Goal: Task Accomplishment & Management: Manage account settings

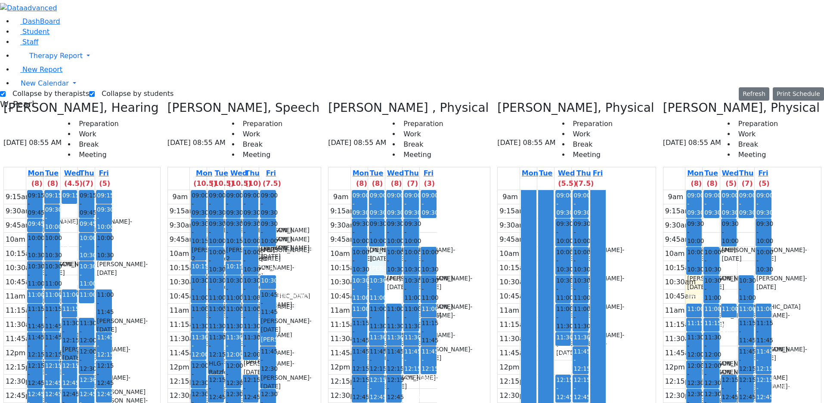
drag, startPoint x: 313, startPoint y: 114, endPoint x: 313, endPoint y: 119, distance: 5.6
click at [329, 190] on div "9am 9:15am 9:30am 9:45am 10am 10:15am 10:30am 10:45am 11am 11:15am 11:30am 11:4…" at bounding box center [383, 360] width 109 height 341
click at [332, 190] on div "9am 9:15am 9:30am 9:45am 10am 10:15am 10:30am 10:45am 11am 11:15am 11:30am 11:4…" at bounding box center [383, 360] width 109 height 341
drag, startPoint x: 331, startPoint y: 138, endPoint x: 334, endPoint y: 156, distance: 18.3
click at [366, 190] on div "9am 9:15am 9:30am 9:45am 10am 10:15am 10:30am 10:45am 11am 11:15am 11:30am 11:4…" at bounding box center [383, 360] width 109 height 341
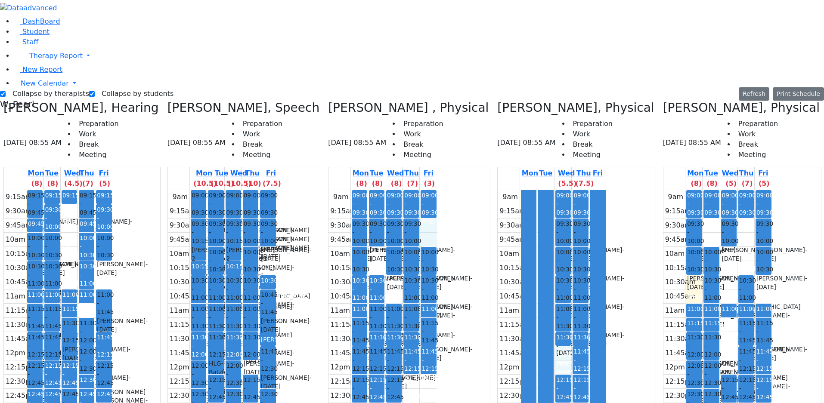
drag, startPoint x: 453, startPoint y: 210, endPoint x: 453, endPoint y: 220, distance: 9.5
click at [498, 224] on div "9am 9:15am 9:30am 9:45am 10am 10:15am 10:30am 10:45am 11am 11:15am 11:30am 11:4…" at bounding box center [552, 360] width 109 height 341
drag, startPoint x: 448, startPoint y: 301, endPoint x: 448, endPoint y: 316, distance: 15.1
click at [498, 316] on div "9am 9:15am 9:30am 9:45am 10am 10:15am 10:30am 10:45am 11am 11:15am 11:30am 11:4…" at bounding box center [552, 360] width 109 height 341
drag, startPoint x: 452, startPoint y: 332, endPoint x: 453, endPoint y: 347, distance: 15.1
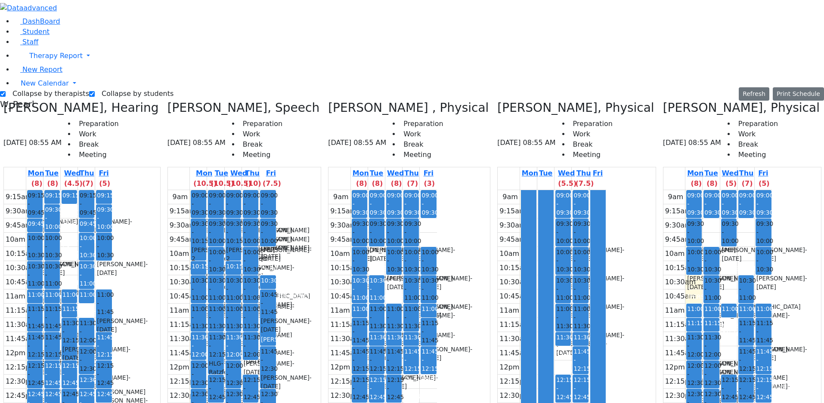
click at [498, 349] on div "9am 9:15am 9:30am 9:45am 10am 10:15am 10:30am 10:45am 11am 11:15am 11:30am 11:4…" at bounding box center [552, 360] width 109 height 341
click at [498, 369] on div "9am 9:15am 9:30am 9:45am 10am 10:15am 10:30am 10:45am 11am 11:15am 11:30am 11:4…" at bounding box center [552, 360] width 109 height 341
click at [498, 358] on div "9am 9:15am 9:30am 9:45am 10am 10:15am 10:30am 10:45am 11am 11:15am 11:30am 11:4…" at bounding box center [552, 360] width 109 height 341
drag, startPoint x: 471, startPoint y: 338, endPoint x: 457, endPoint y: 324, distance: 19.8
click at [498, 329] on div "9am 9:15am 9:30am 9:45am 10am 10:15am 10:30am 10:45am 11am 11:15am 11:30am 11:4…" at bounding box center [552, 360] width 109 height 341
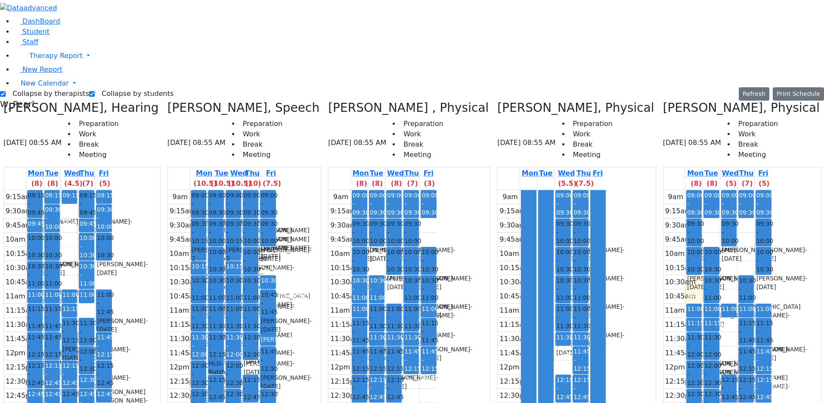
click at [498, 337] on div "9am 9:15am 9:30am 9:45am 10am 10:15am 10:30am 10:45am 11am 11:15am 11:30am 11:4…" at bounding box center [552, 360] width 109 height 341
drag, startPoint x: 452, startPoint y: 354, endPoint x: 457, endPoint y: 368, distance: 15.0
click at [498, 371] on div "9am 9:15am 9:30am 9:45am 10am 10:15am 10:30am 10:45am 11am 11:15am 11:30am 11:4…" at bounding box center [552, 360] width 109 height 341
drag, startPoint x: 461, startPoint y: 365, endPoint x: 468, endPoint y: 354, distance: 12.4
click at [498, 356] on div "9am 9:15am 9:30am 9:45am 10am 10:15am 10:30am 10:45am 11am 11:15am 11:30am 11:4…" at bounding box center [552, 360] width 109 height 341
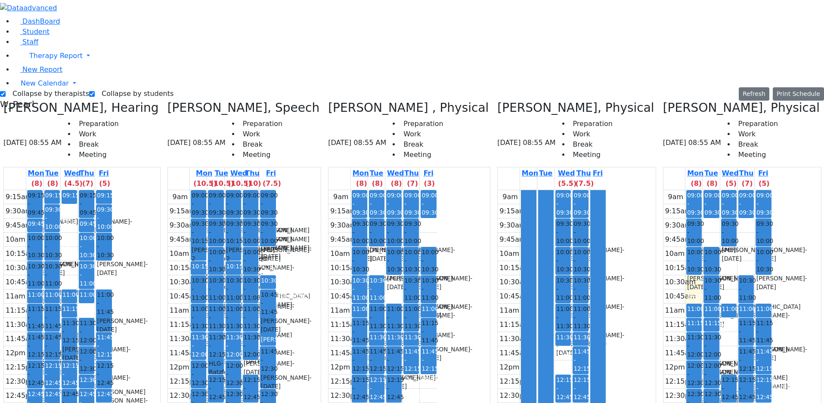
drag, startPoint x: 294, startPoint y: 323, endPoint x: 251, endPoint y: 322, distance: 42.2
click at [329, 336] on div "9am 9:15am 9:30am 9:45am 10am 10:15am 10:30am 10:45am 11am 11:15am 11:30am 11:4…" at bounding box center [383, 360] width 109 height 341
click at [236, 336] on div "9am 9:15am 9:30am 9:45am 10am 10:15am 10:30am 10:45am 11am 11:15am 11:30am 11:4…" at bounding box center [222, 360] width 109 height 341
click at [196, 335] on div "9am 9:15am 9:30am 9:45am 10am 10:15am 10:30am 10:45am 11am 11:15am 11:30am 11:4…" at bounding box center [222, 360] width 109 height 341
click at [235, 227] on div "9am 9:15am 9:30am 9:45am 10am 10:15am 10:30am 10:45am 11am 11:15am 11:30am 11:4…" at bounding box center [222, 360] width 109 height 341
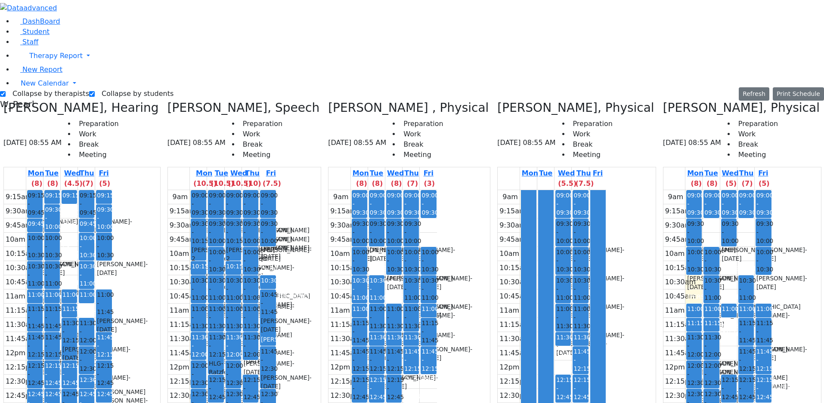
drag, startPoint x: 246, startPoint y: 314, endPoint x: 248, endPoint y: 318, distance: 4.6
click at [248, 323] on div "9am 9:15am 9:30am 9:45am 10am 10:15am 10:30am 10:45am 11am 11:15am 11:30am 11:4…" at bounding box center [222, 360] width 109 height 341
drag, startPoint x: 236, startPoint y: 332, endPoint x: 234, endPoint y: 343, distance: 10.5
click at [233, 343] on div "9am 9:15am 9:30am 9:45am 10am 10:15am 10:30am 10:45am 11am 11:15am 11:30am 11:4…" at bounding box center [222, 360] width 109 height 341
click at [247, 344] on div "9am 9:15am 9:30am 9:45am 10am 10:15am 10:30am 10:45am 11am 11:15am 11:30am 11:4…" at bounding box center [222, 360] width 109 height 341
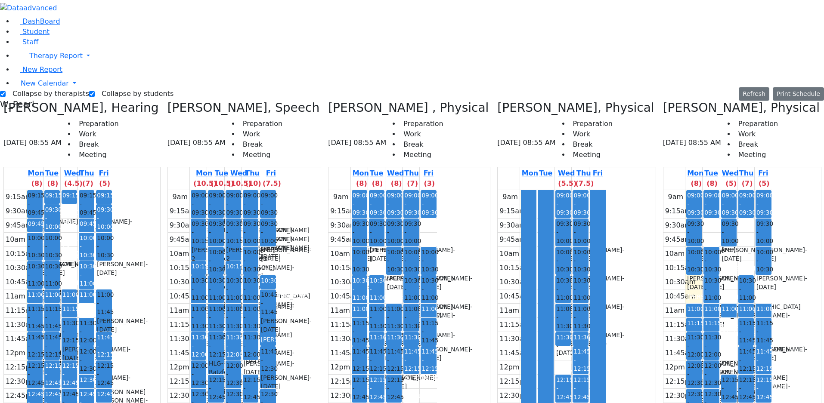
drag, startPoint x: 235, startPoint y: 341, endPoint x: 232, endPoint y: 333, distance: 8.3
click at [233, 338] on div "9am 9:15am 9:30am 9:45am 10am 10:15am 10:30am 10:45am 11am 11:15am 11:30am 11:4…" at bounding box center [222, 360] width 109 height 341
drag, startPoint x: 232, startPoint y: 333, endPoint x: 233, endPoint y: 328, distance: 5.0
drag, startPoint x: 193, startPoint y: 323, endPoint x: 198, endPoint y: 341, distance: 18.7
click at [198, 341] on div "9am 9:15am 9:30am 9:45am 10am 10:15am 10:30am 10:45am 11am 11:15am 11:30am 11:4…" at bounding box center [222, 360] width 109 height 341
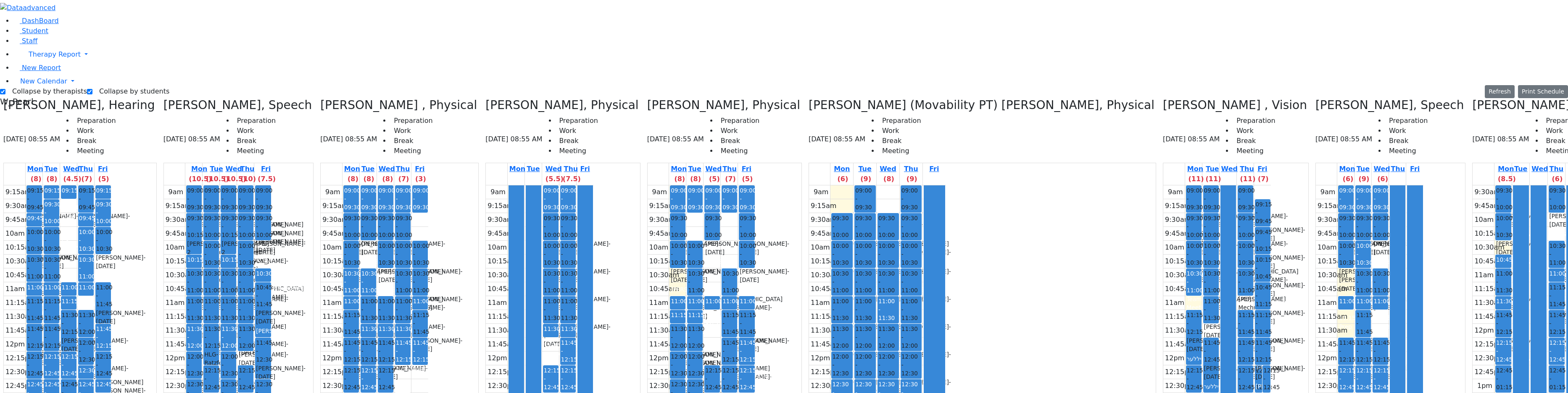
click at [670, 378] on span "WP- [PERSON_NAME] [PERSON_NAME]" at bounding box center [694, 391] width 48 height 25
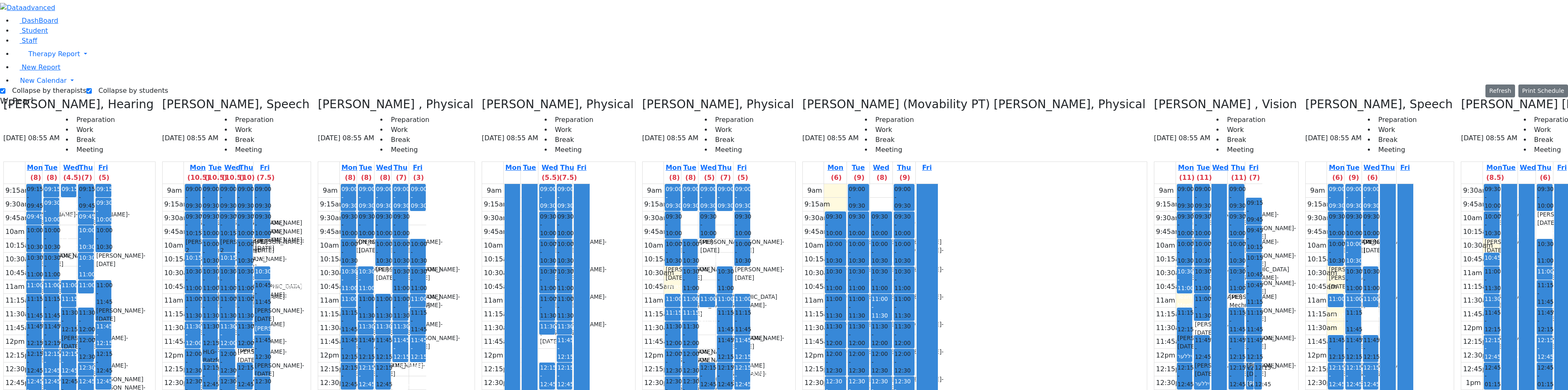
click at [643, 210] on div "9am 9:15am 9:30am 9:45am 10am 10:15am 10:30am 10:45am 11am 11:15am 11:30am 11:4…" at bounding box center [697, 348] width 108 height 330
drag, startPoint x: 692, startPoint y: 53, endPoint x: 689, endPoint y: 60, distance: 7.6
click at [798, 184] on div "9am 9:15am 9:30am 9:45am 10am 10:15am 10:30am 10:45am 11am 11:15am 11:30am 11:4…" at bounding box center [871, 348] width 136 height 330
drag, startPoint x: 1163, startPoint y: 354, endPoint x: 1166, endPoint y: 370, distance: 16.3
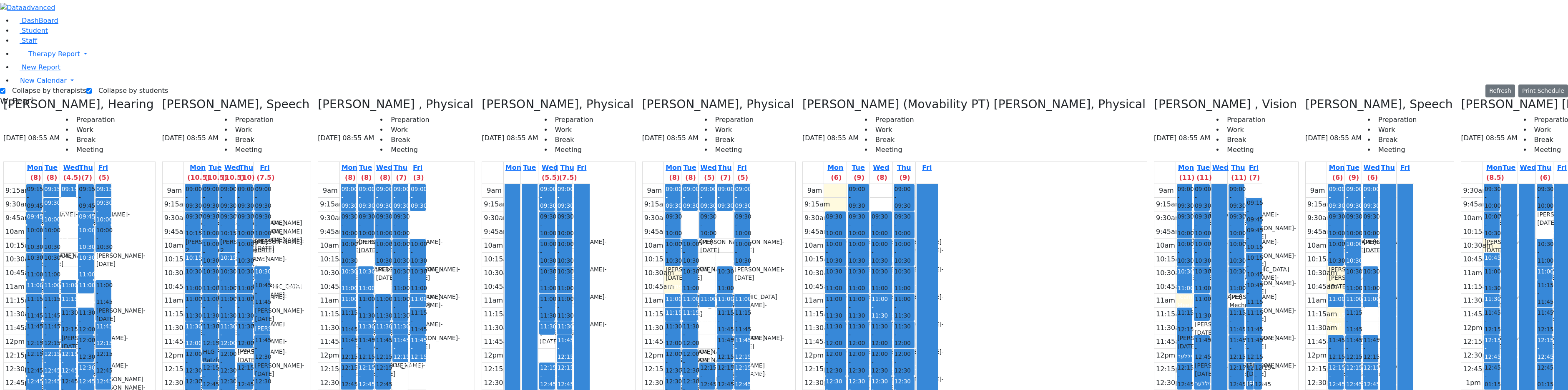
drag, startPoint x: 1166, startPoint y: 370, endPoint x: 1167, endPoint y: 358, distance: 12.0
drag, startPoint x: 542, startPoint y: 85, endPoint x: 541, endPoint y: 93, distance: 8.1
click at [643, 184] on div "9am 9:15am 9:30am 9:45am 10am 10:15am 10:30am 10:45am 11am 11:15am 11:30am 11:4…" at bounding box center [697, 348] width 108 height 330
drag, startPoint x: 542, startPoint y: 88, endPoint x: 545, endPoint y: 104, distance: 16.3
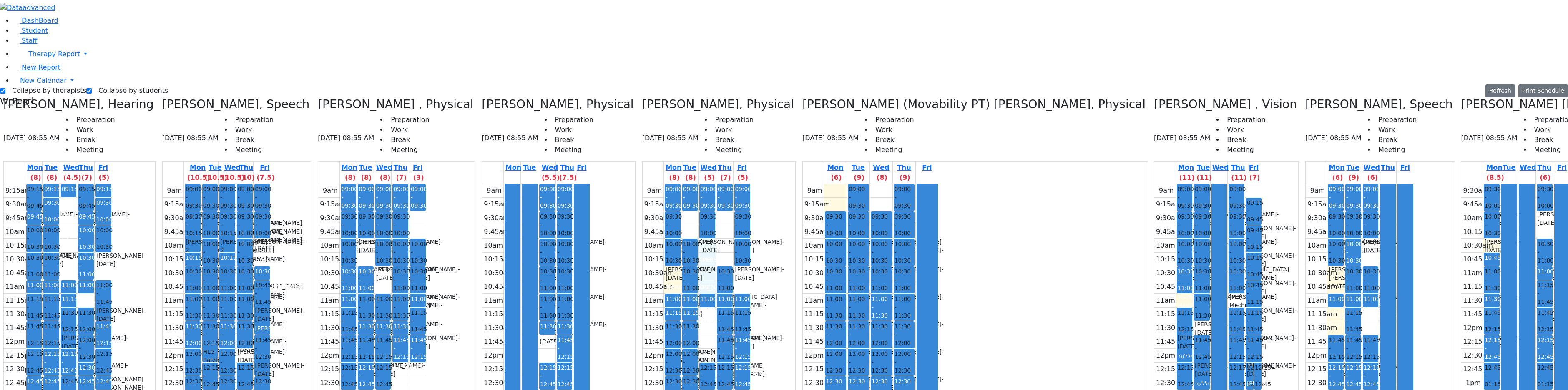
drag, startPoint x: 559, startPoint y: 107, endPoint x: 563, endPoint y: 150, distance: 43.2
click at [643, 184] on div "9am 9:15am 9:30am 9:45am 10am 10:15am 10:30am 10:45am 11am 11:15am 11:30am 11:4…" at bounding box center [697, 348] width 108 height 330
drag, startPoint x: 523, startPoint y: 135, endPoint x: 524, endPoint y: 153, distance: 18.0
click at [643, 184] on div "9am 9:15am 9:30am 9:45am 10am 10:15am 10:30am 10:45am 11am 11:15am 11:30am 11:4…" at bounding box center [697, 348] width 108 height 330
drag, startPoint x: 538, startPoint y: 85, endPoint x: 543, endPoint y: 93, distance: 9.4
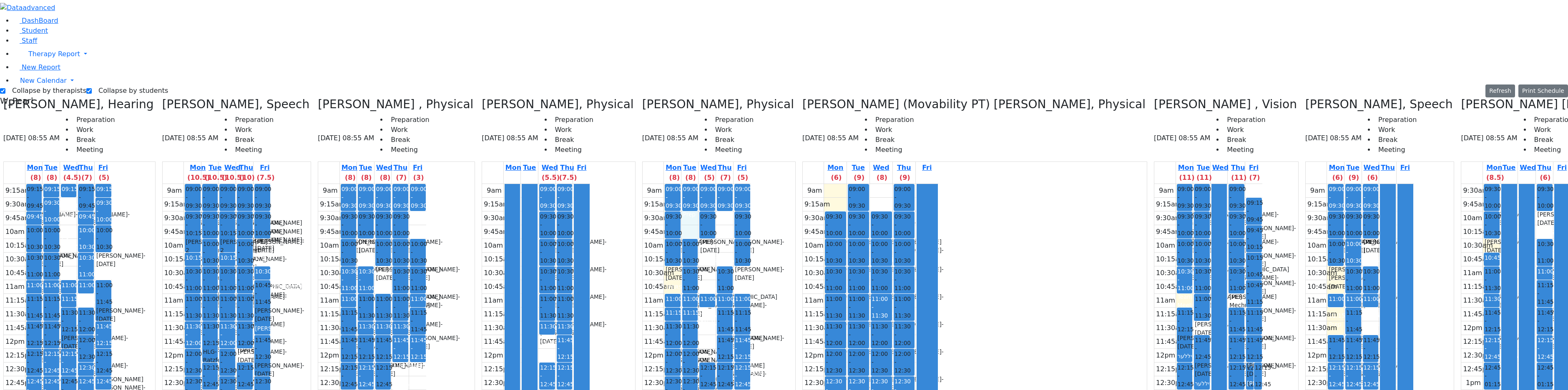
click at [643, 184] on div "9am 9:15am 9:30am 9:45am 10am 10:15am 10:30am 10:45am 11am 11:15am 11:30am 11:4…" at bounding box center [697, 348] width 108 height 330
drag, startPoint x: 555, startPoint y: 108, endPoint x: 559, endPoint y: 116, distance: 8.9
click at [643, 184] on div "9am 9:15am 9:30am 9:45am 10am 10:15am 10:30am 10:45am 11am 11:15am 11:30am 11:4…" at bounding box center [697, 348] width 108 height 330
drag, startPoint x: 559, startPoint y: 139, endPoint x: 561, endPoint y: 143, distance: 4.5
click at [643, 184] on div "9am 9:15am 9:30am 9:45am 10am 10:15am 10:30am 10:45am 11am 11:15am 11:30am 11:4…" at bounding box center [697, 348] width 108 height 330
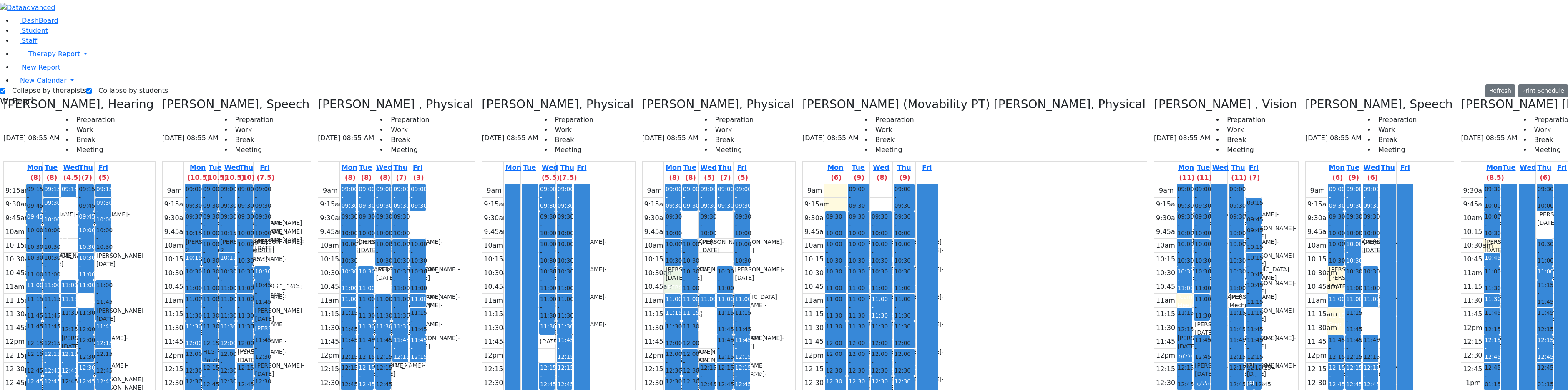
drag, startPoint x: 530, startPoint y: 135, endPoint x: 532, endPoint y: 144, distance: 9.2
click at [643, 184] on div "9am 9:15am 9:30am 9:45am 10am 10:15am 10:30am 10:45am 11am 11:15am 11:30am 11:4…" at bounding box center [697, 348] width 108 height 330
drag, startPoint x: 562, startPoint y: 185, endPoint x: 563, endPoint y: 194, distance: 9.1
click at [643, 193] on div "9am 9:15am 9:30am 9:45am 10am 10:15am 10:30am 10:45am 11am 11:15am 11:30am 11:4…" at bounding box center [697, 348] width 108 height 330
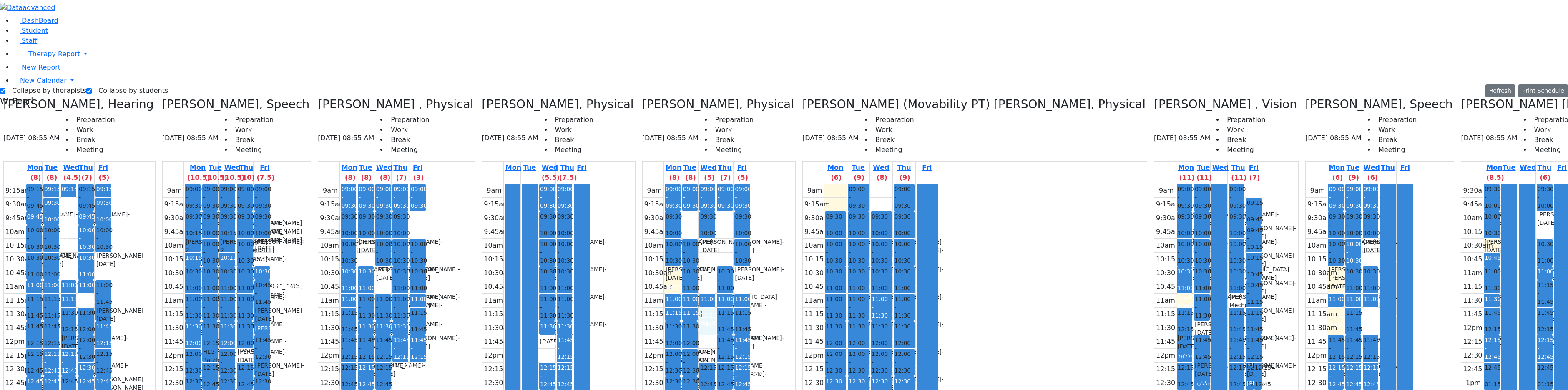
click at [643, 212] on div "9am 9:15am 9:30am 9:45am 10am 10:15am 10:30am 10:45am 11am 11:15am 11:30am 11:4…" at bounding box center [697, 348] width 108 height 330
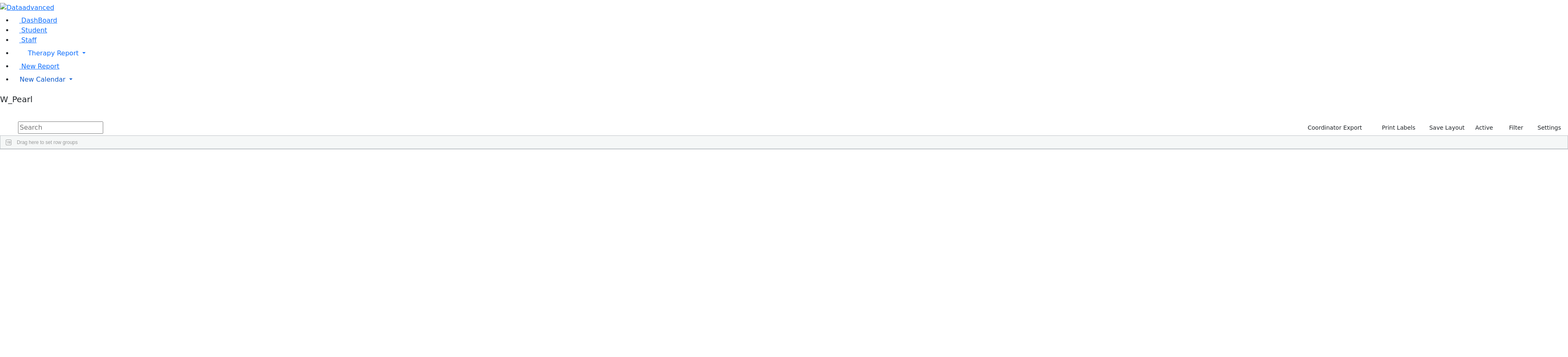
click at [46, 83] on span "New Calendar" at bounding box center [43, 79] width 46 height 8
click at [48, 100] on span "Calendar" at bounding box center [32, 95] width 29 height 8
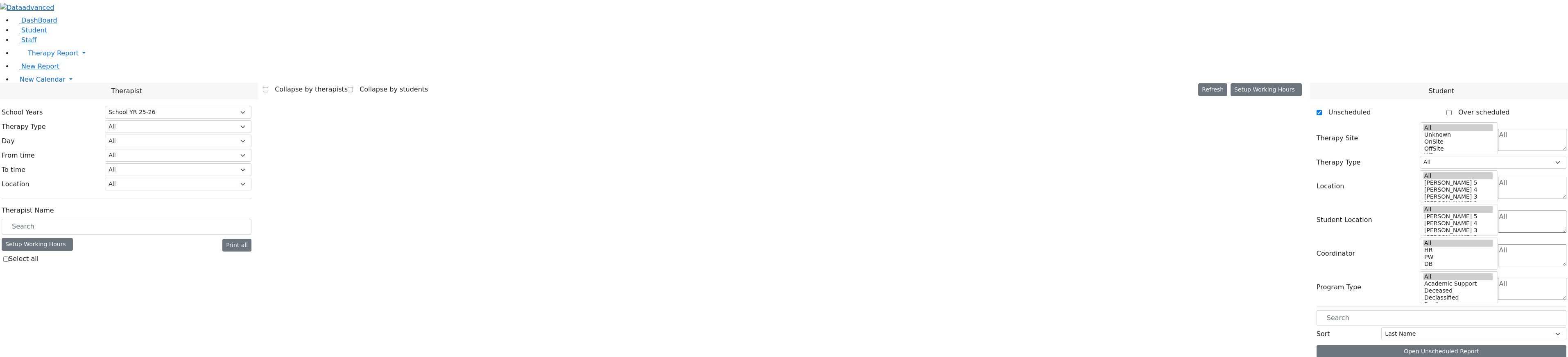
select select "212"
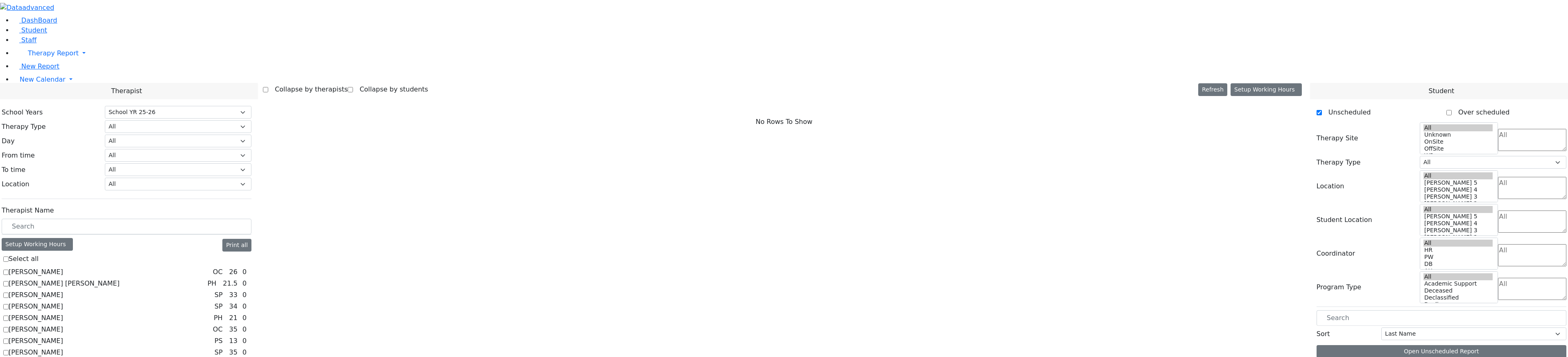
scroll to position [533, 0]
checkbox input "true"
select select "5"
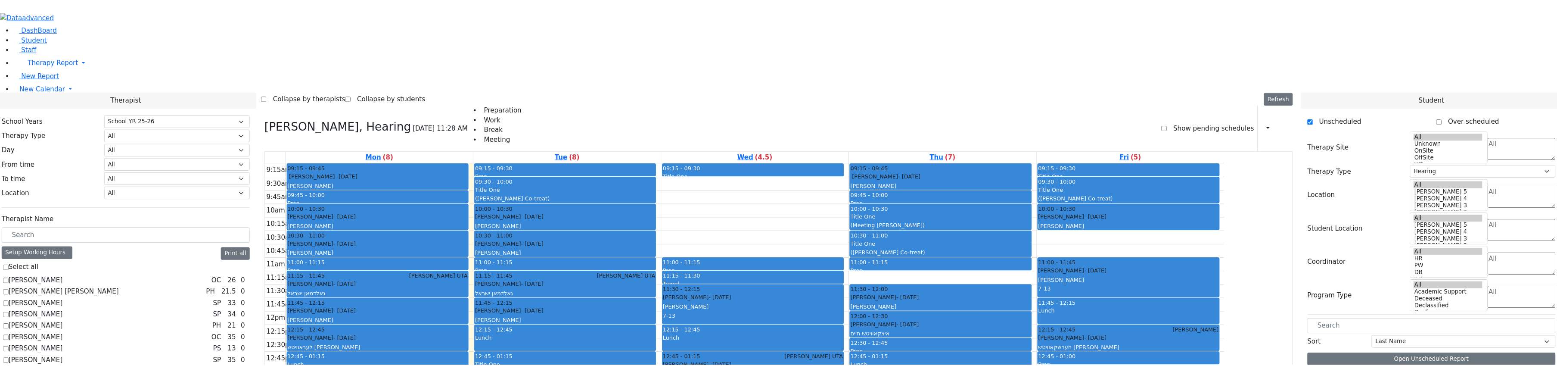
scroll to position [720, 0]
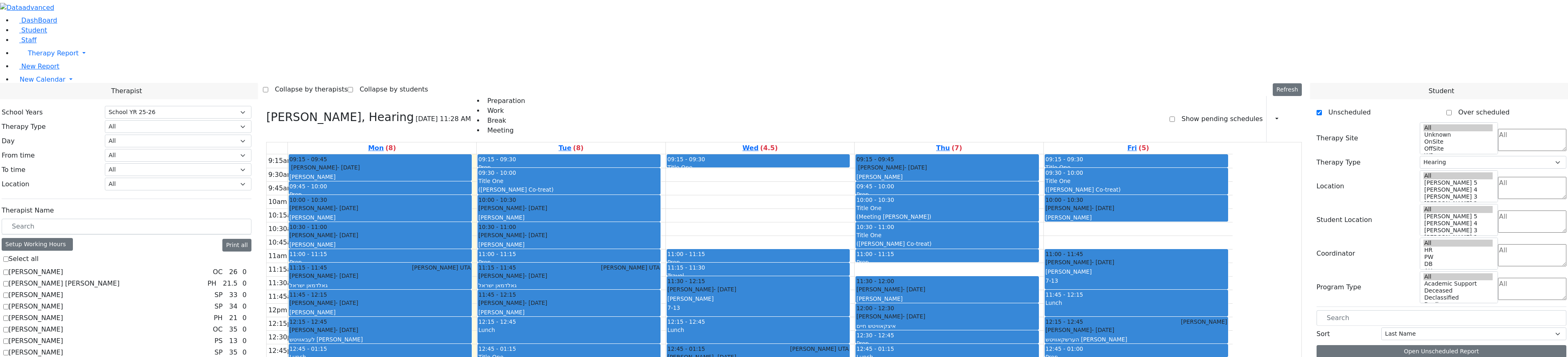
checkbox input "true"
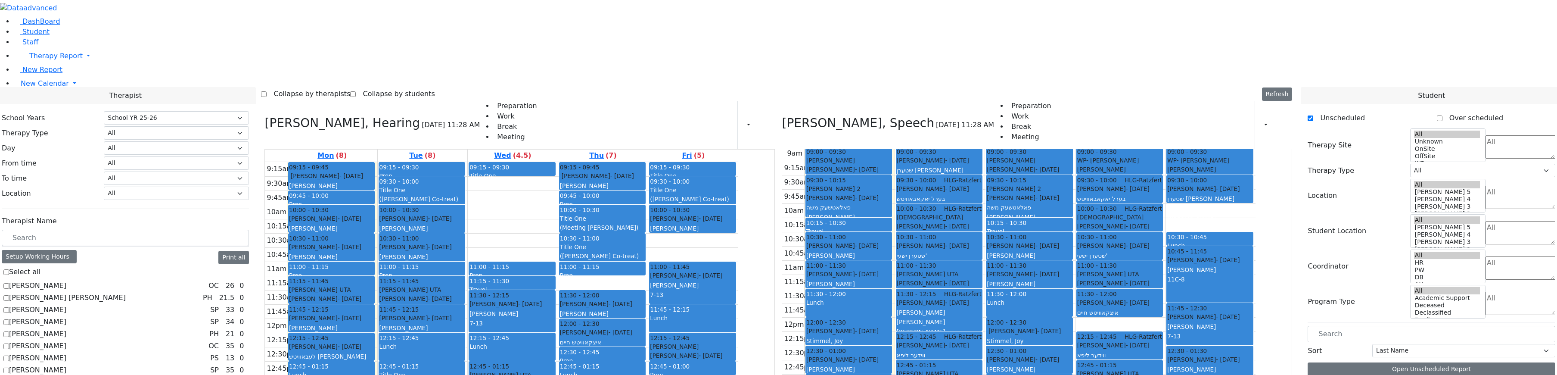
scroll to position [30, 0]
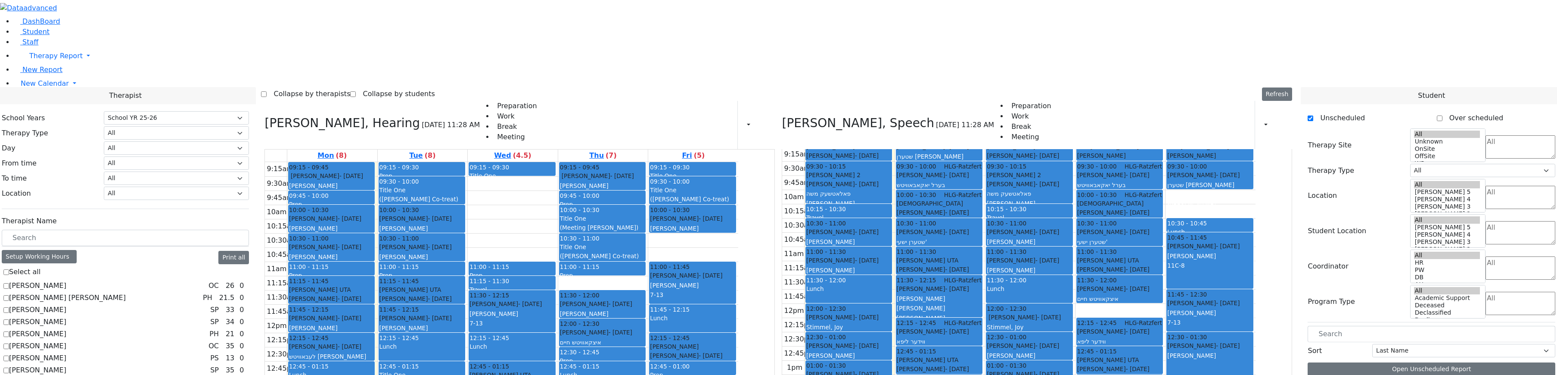
click at [837, 116] on h3 "[PERSON_NAME], Speech" at bounding box center [858, 123] width 152 height 15
click at [835, 116] on h3 "[PERSON_NAME], Speech" at bounding box center [858, 123] width 152 height 15
click at [782, 116] on icon at bounding box center [782, 123] width 0 height 14
select select "5"
checkbox input "false"
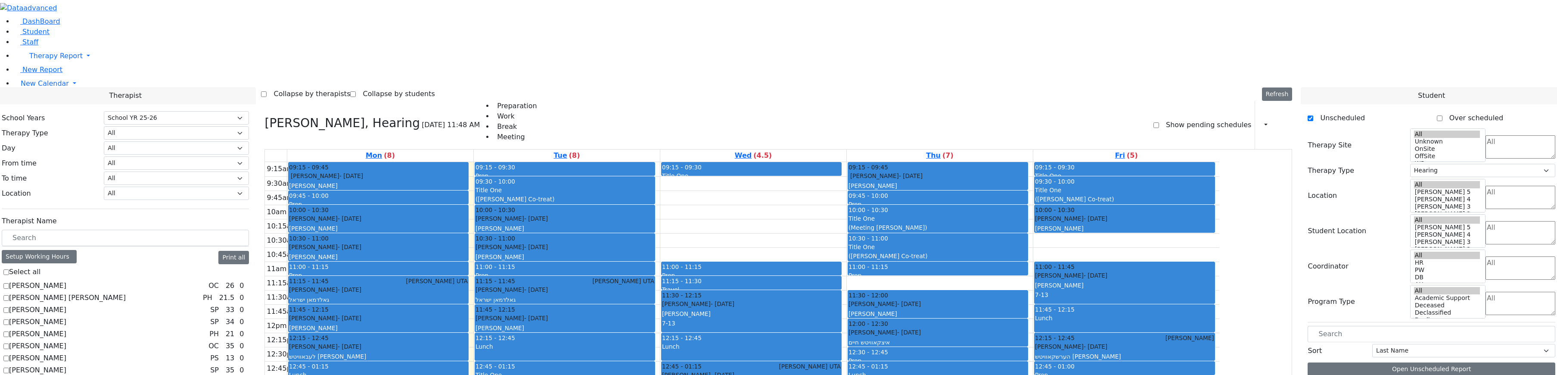
click at [345, 101] on div "Renzoni Rebecca, Hearing 09/29/2025 11:48 AM Preparation Work Break Meeting Sho…" at bounding box center [778, 293] width 1034 height 384
click at [347, 101] on div "Renzoni Rebecca, Hearing 09/29/2025 11:48 AM Preparation Work Break Meeting Sho…" at bounding box center [778, 293] width 1034 height 384
click at [264, 116] on icon at bounding box center [264, 123] width 0 height 14
select select
checkbox input "false"
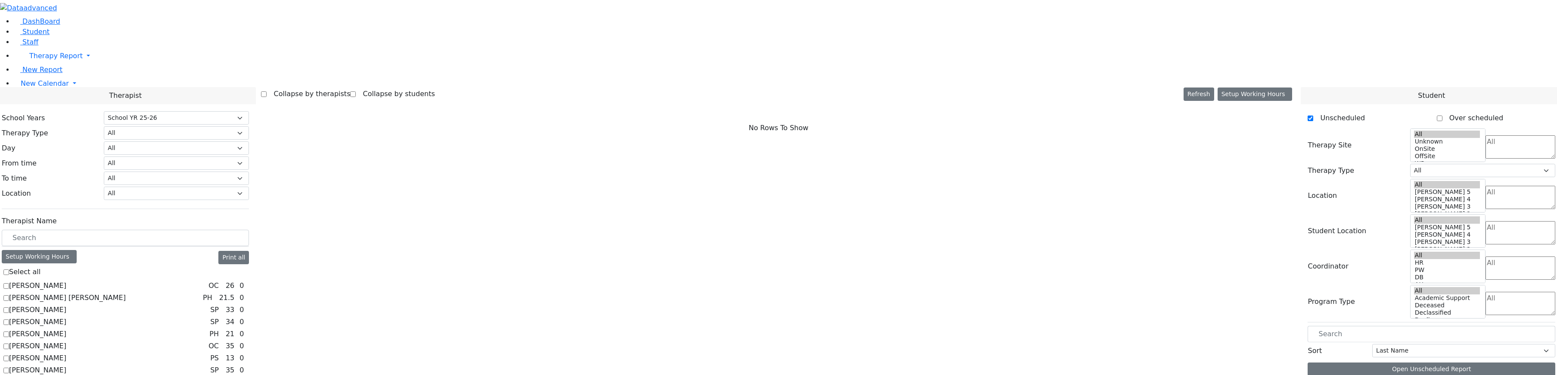
scroll to position [160, 0]
checkbox input "true"
select select "3"
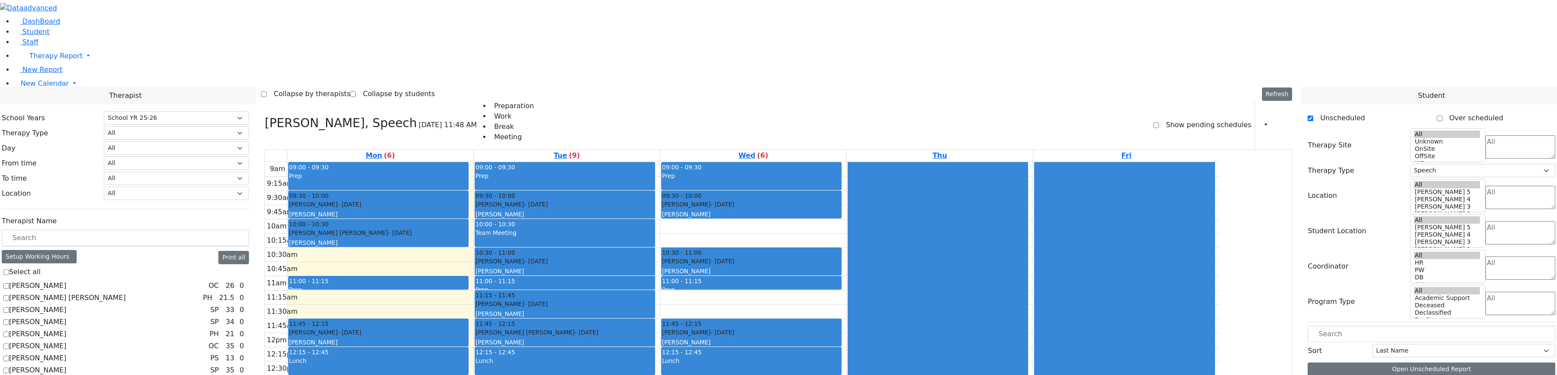
scroll to position [19, 0]
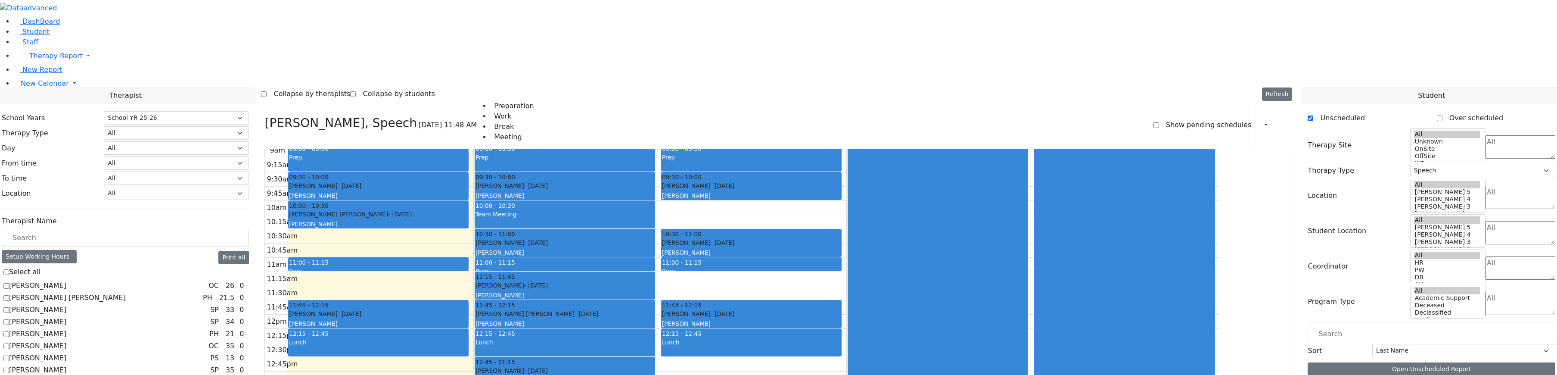
checkbox input "false"
select select
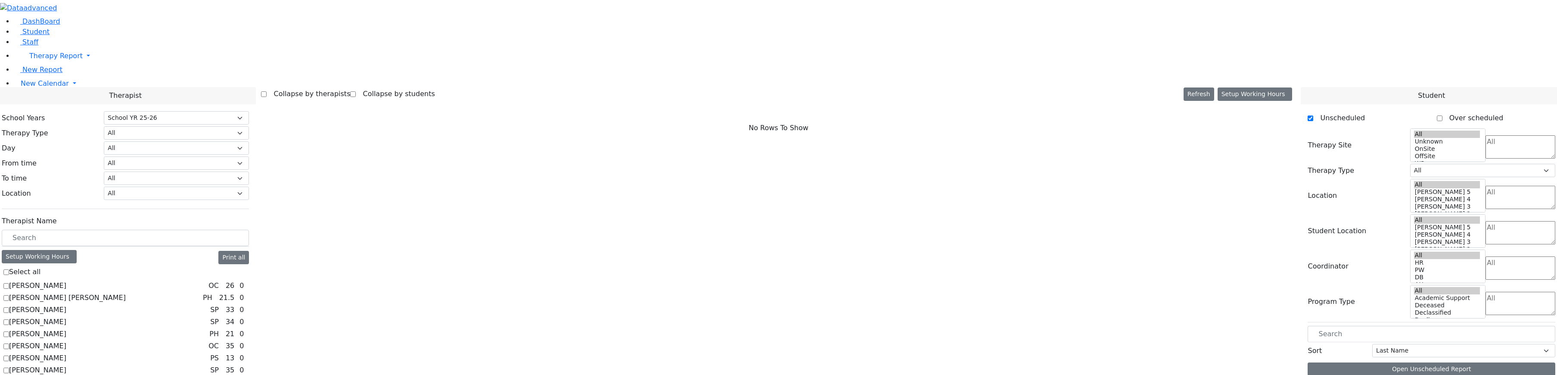
checkbox input "true"
select select "3"
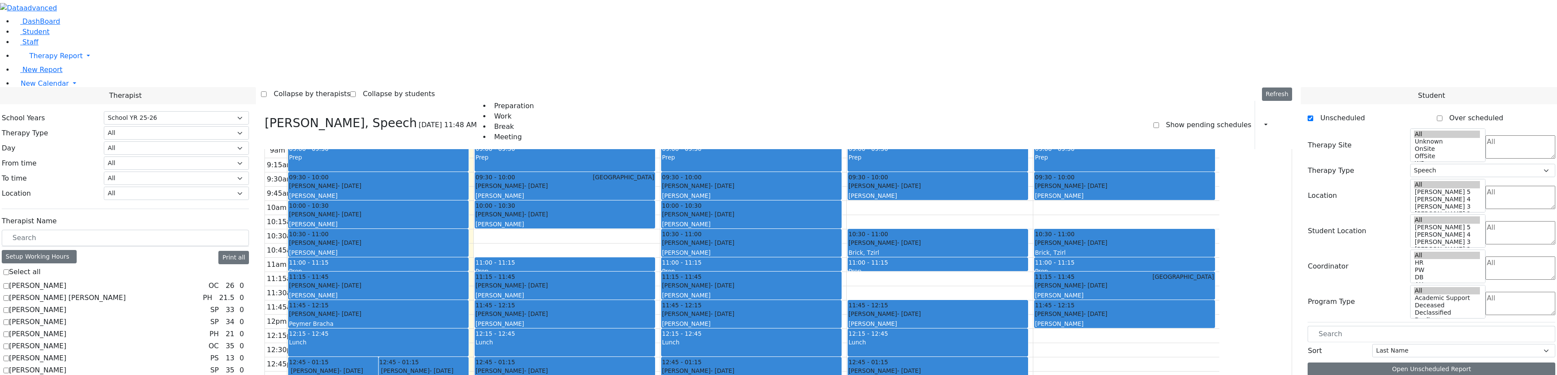
click at [264, 116] on icon at bounding box center [264, 123] width 0 height 14
select select
checkbox input "false"
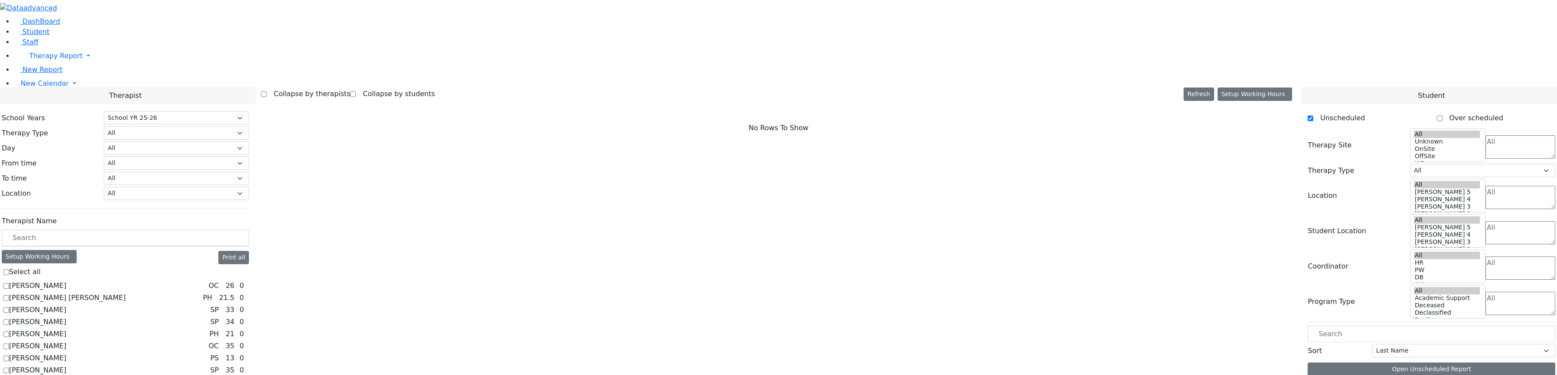
checkbox input "true"
select select "3"
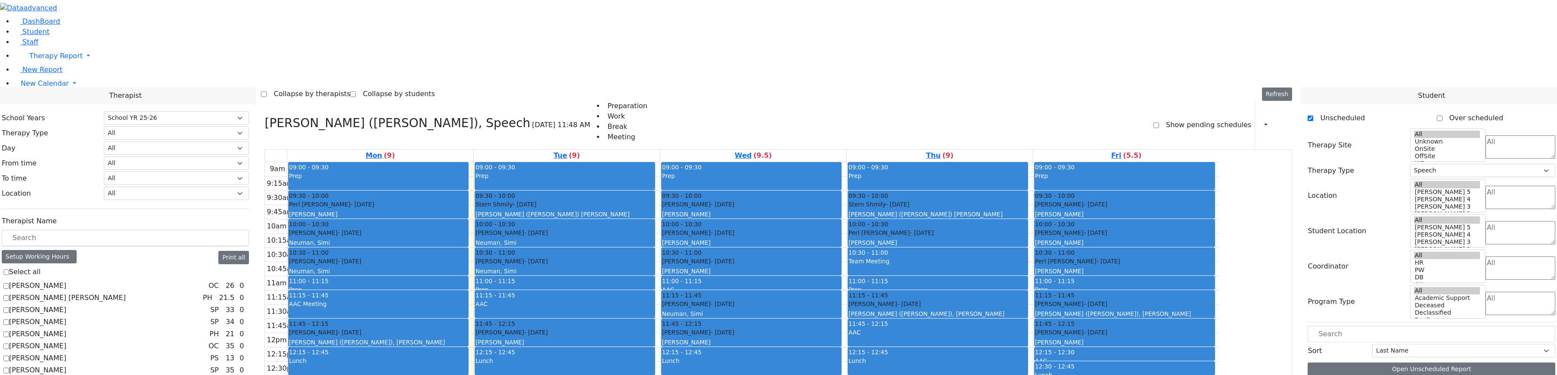
click at [264, 116] on icon at bounding box center [264, 123] width 0 height 14
select select
checkbox input "false"
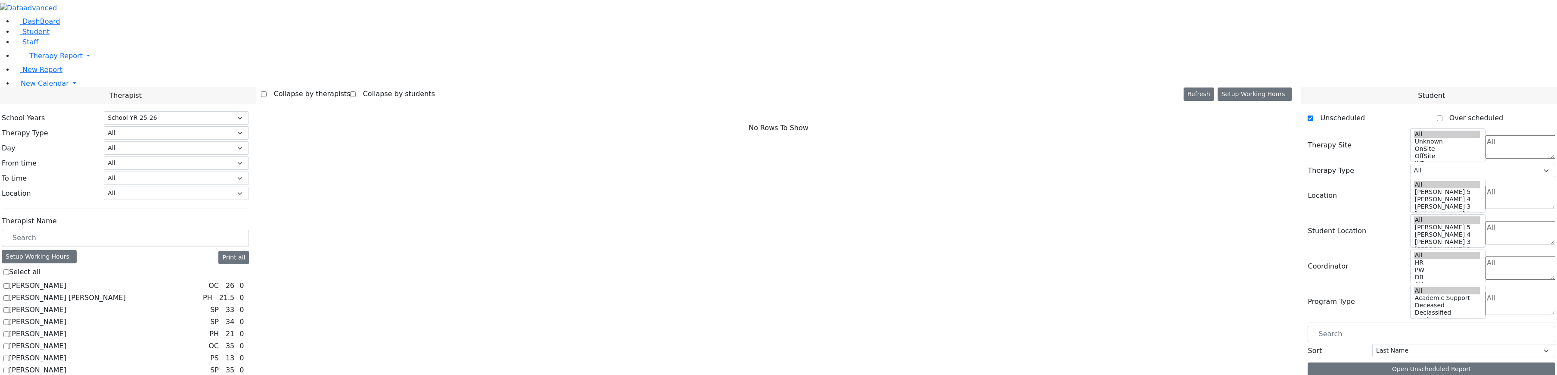
scroll to position [332, 0]
checkbox input "true"
select select "1"
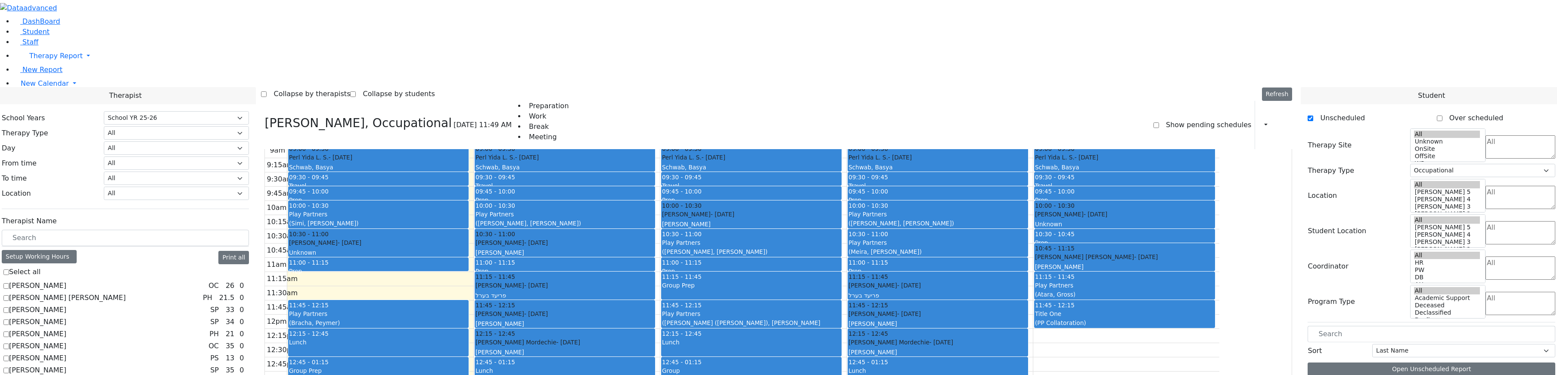
scroll to position [1, 0]
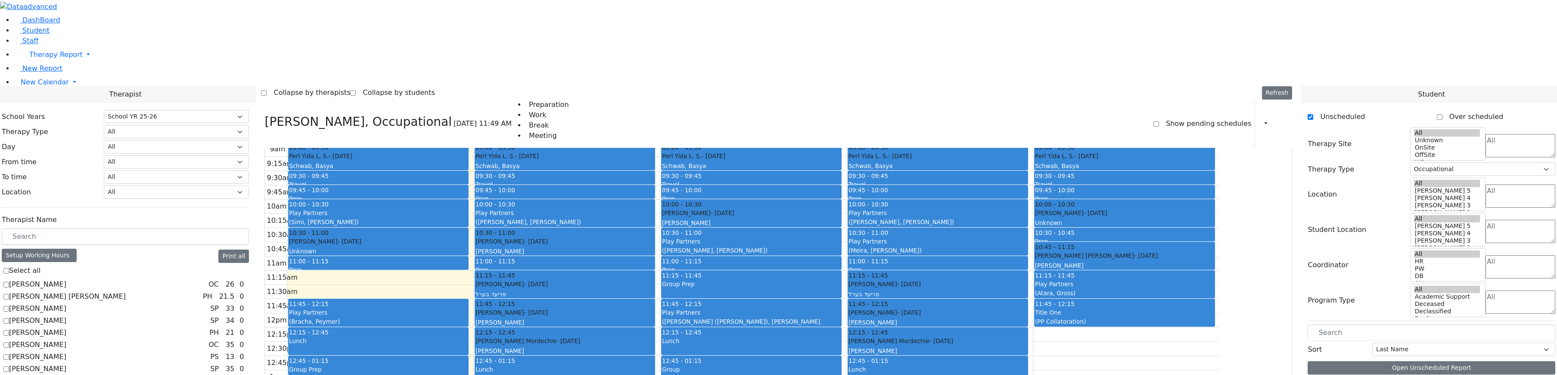
click at [264, 115] on icon at bounding box center [264, 122] width 0 height 14
select select
checkbox input "false"
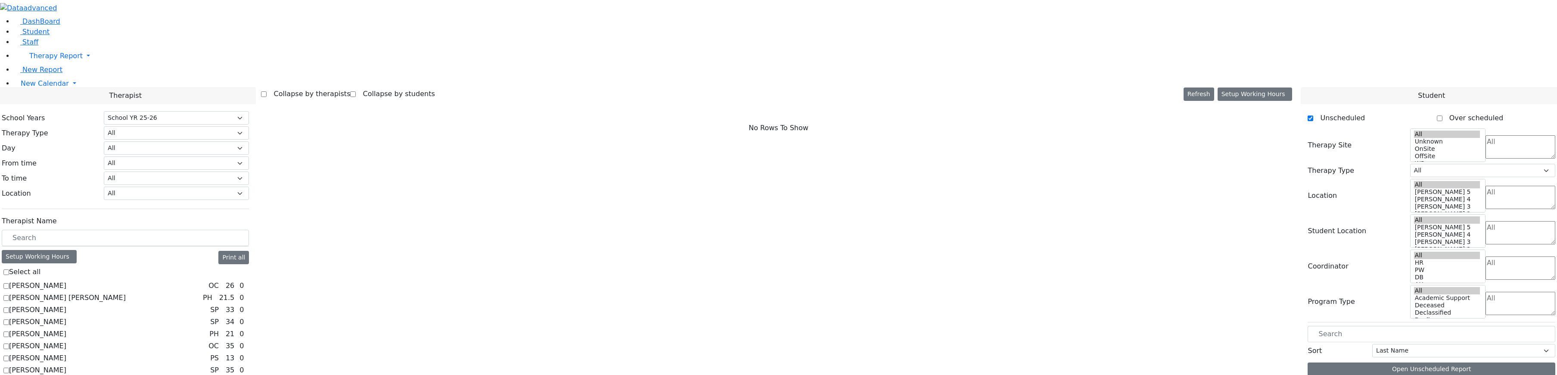
scroll to position [720, 0]
checkbox input "true"
select select "1"
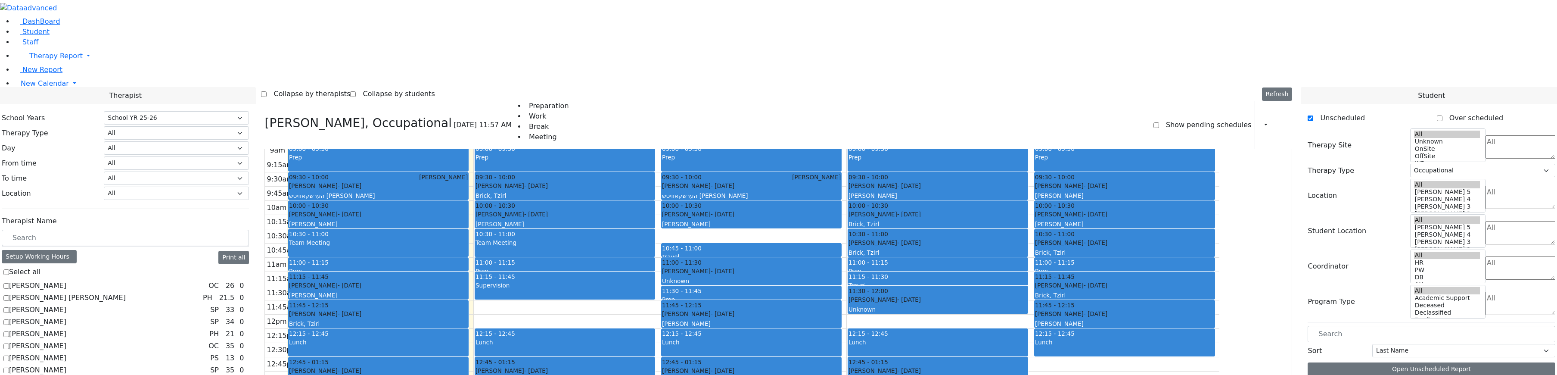
scroll to position [0, 0]
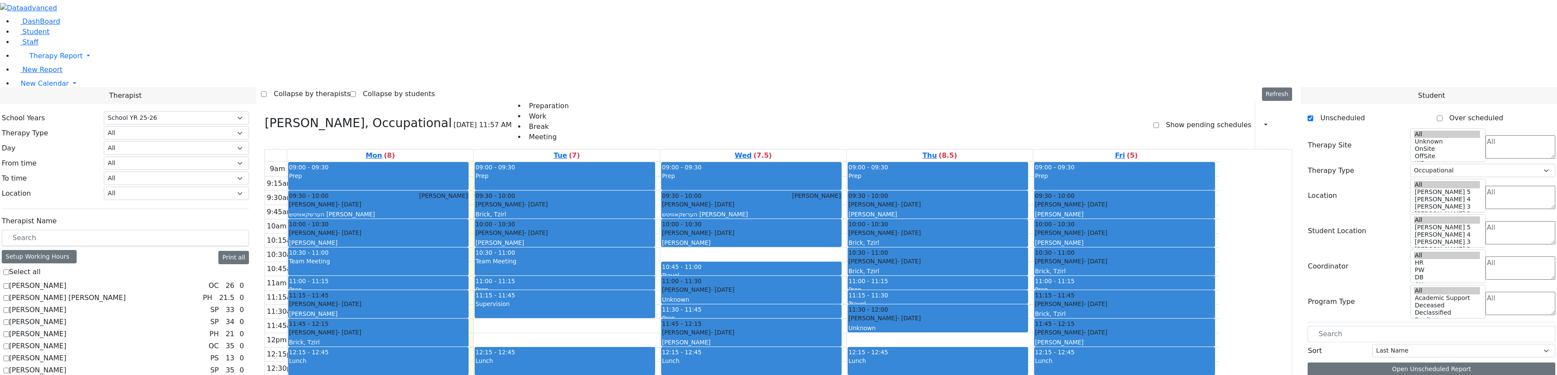
checkbox input "false"
select select
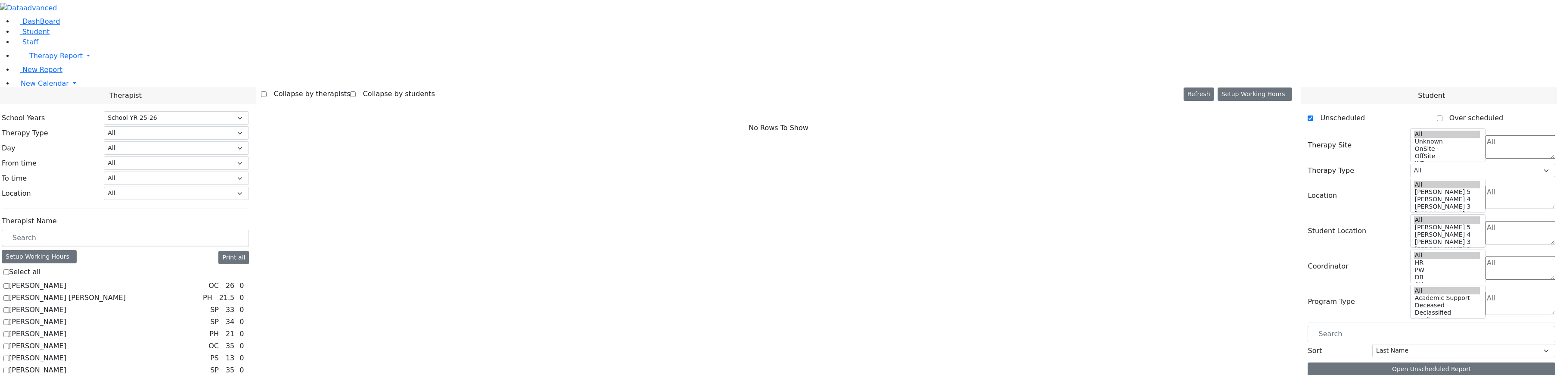
scroll to position [591, 0]
checkbox input "true"
select select "2"
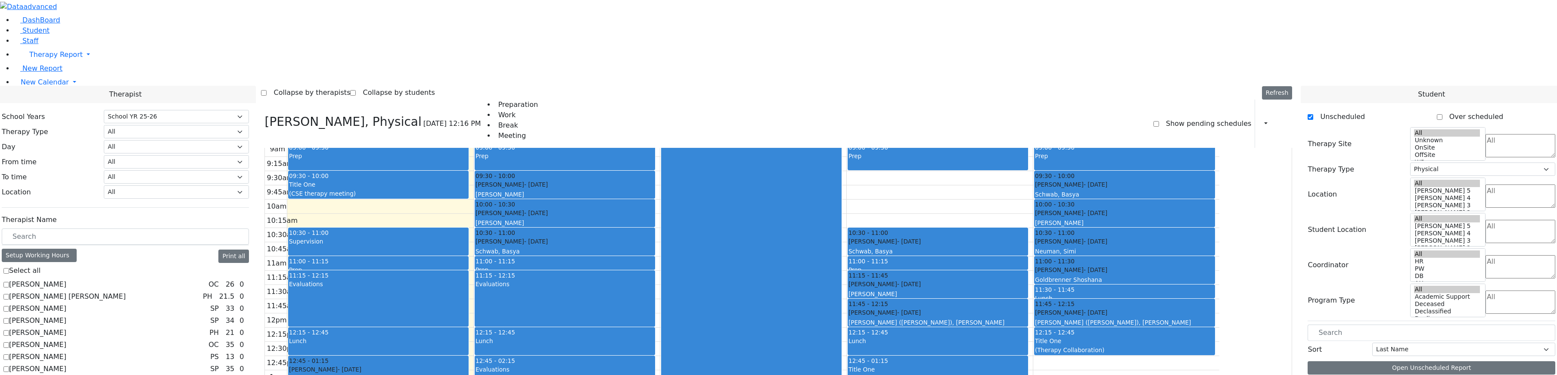
scroll to position [0, 0]
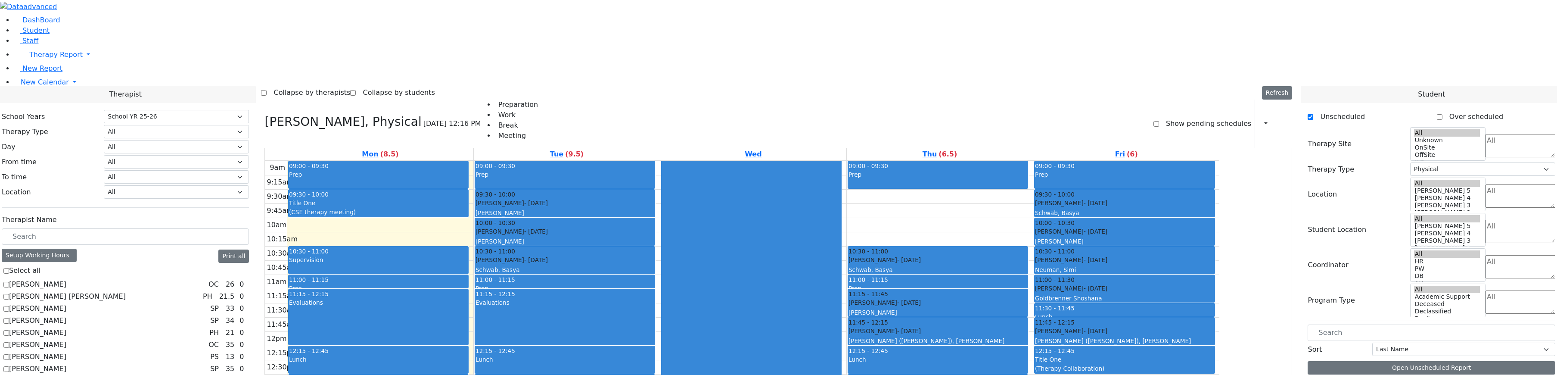
click at [445, 161] on tbody "9am 9:15am 9:30am 9:45am 10am 10:15am 10:30am 10:45am 11am 11:15am 11:30am 11:4…" at bounding box center [742, 331] width 954 height 341
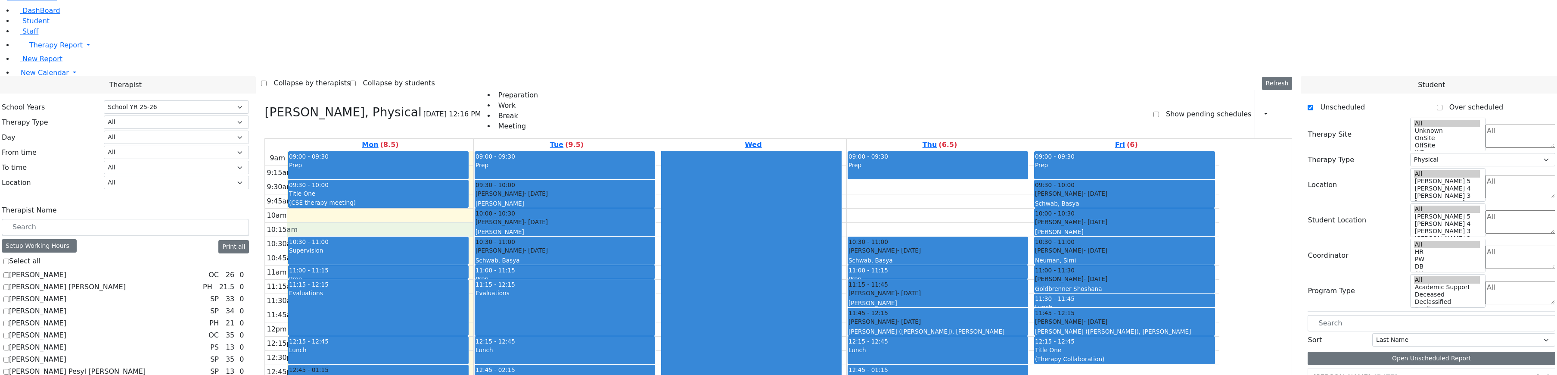
scroll to position [21, 0]
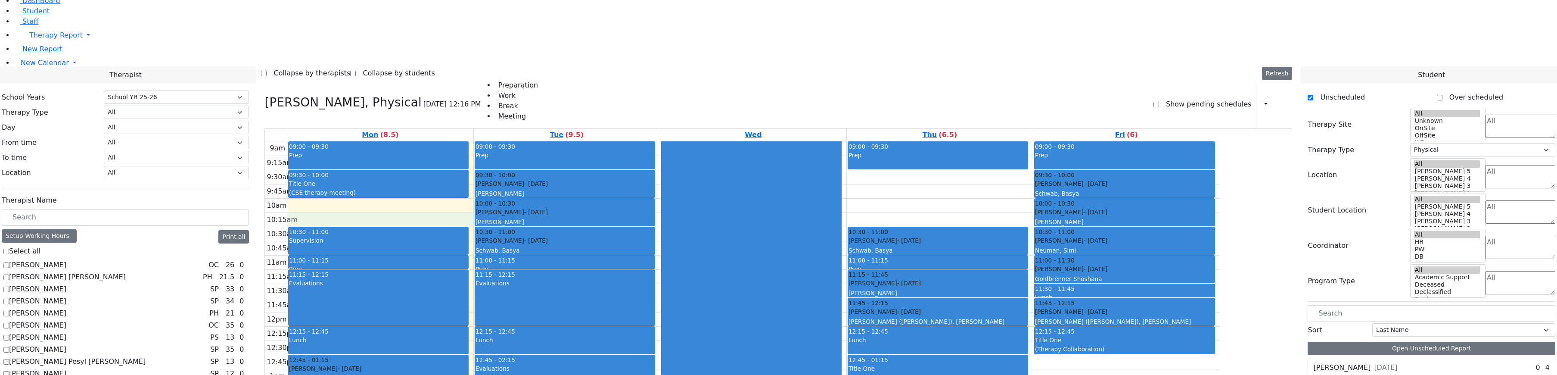
drag, startPoint x: 772, startPoint y: 77, endPoint x: 776, endPoint y: 110, distance: 33.4
click at [773, 141] on div at bounding box center [751, 311] width 180 height 340
drag, startPoint x: 798, startPoint y: 148, endPoint x: 974, endPoint y: 87, distance: 186.4
click at [841, 141] on div at bounding box center [751, 311] width 180 height 340
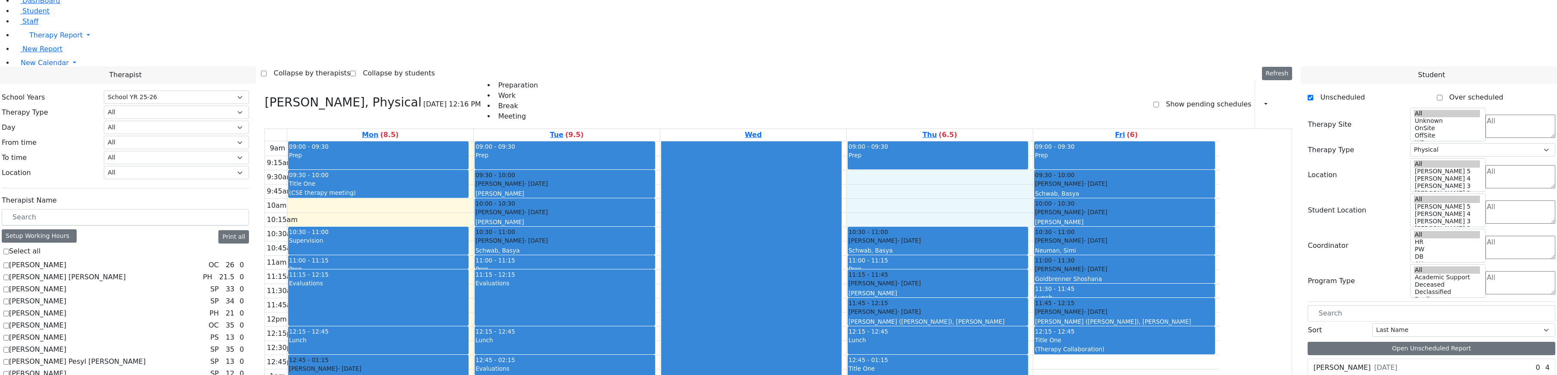
drag, startPoint x: 1018, startPoint y: 66, endPoint x: 1016, endPoint y: 108, distance: 42.3
click at [1016, 141] on div "9am 9:15am 9:30am 9:45am 10am 10:15am 10:30am 10:45am 11am 11:15am 11:30am 11:4…" at bounding box center [742, 311] width 954 height 341
checkbox input "false"
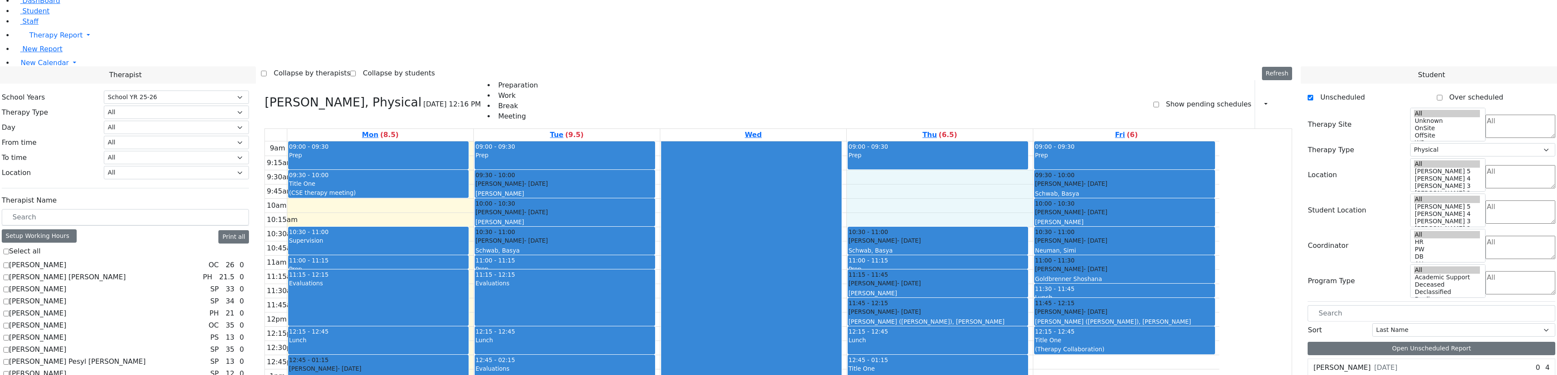
select select
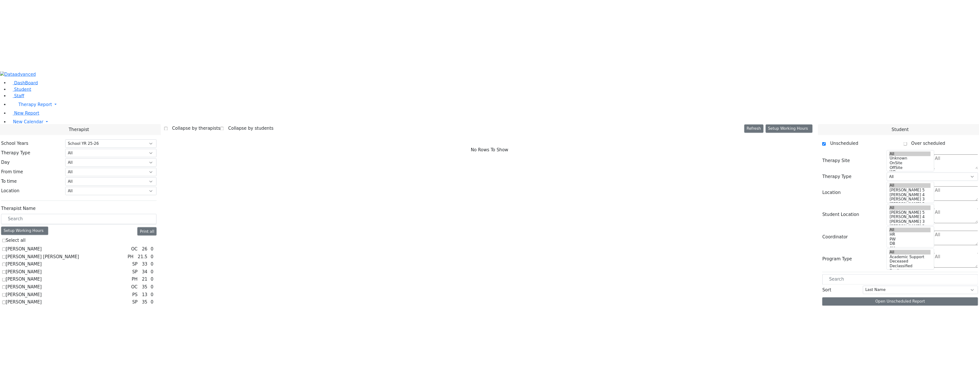
scroll to position [548, 0]
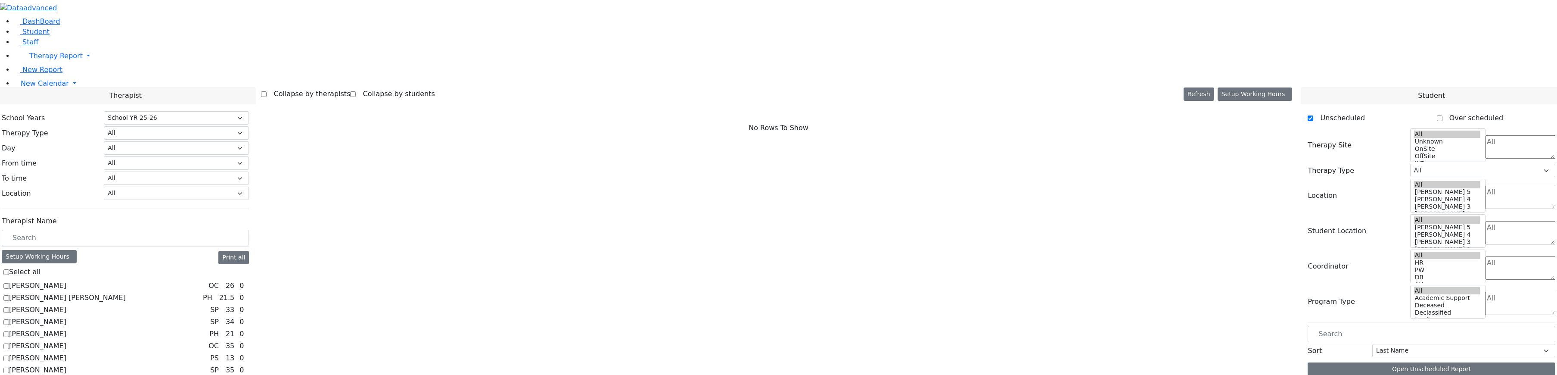
checkbox input "true"
select select "2"
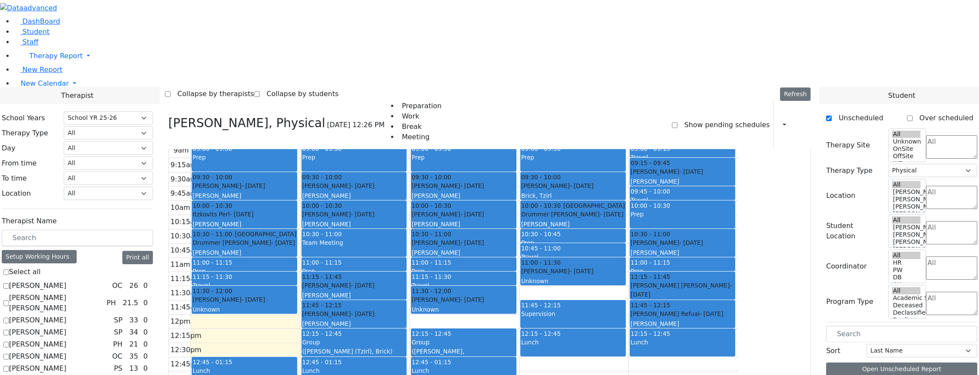
scroll to position [1, 0]
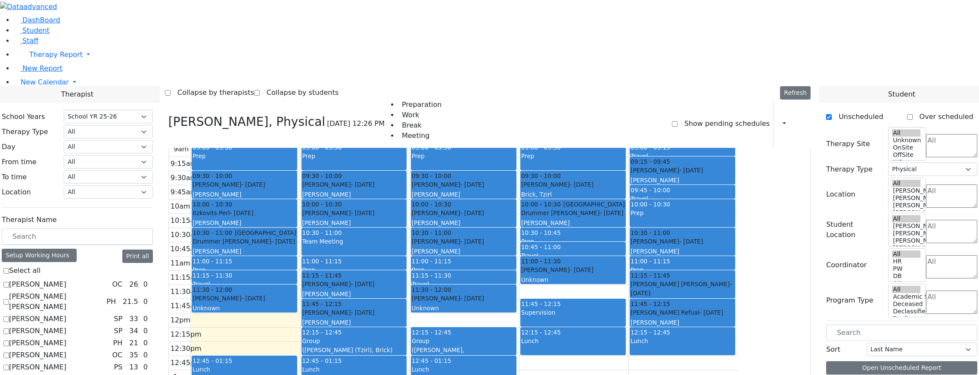
click at [554, 341] on div "9am 9:15am 9:30am 9:45am 10am 10:15am 10:30am 10:45am 11am 11:15am 11:30am 11:4…" at bounding box center [453, 312] width 569 height 341
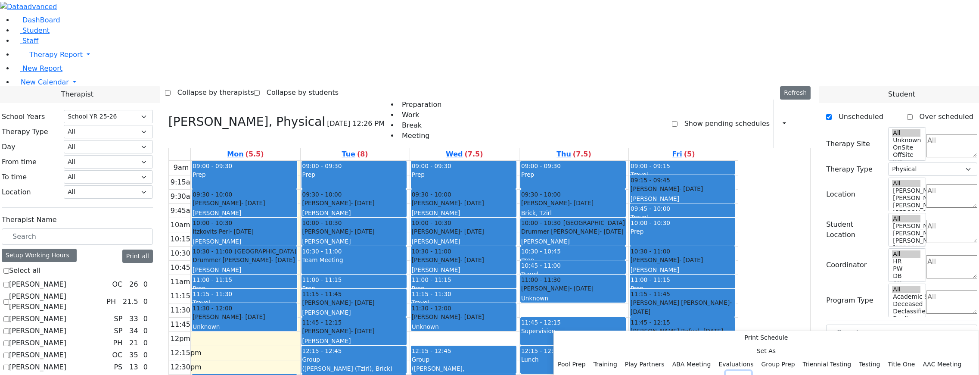
click at [726, 371] on button "Travel" at bounding box center [739, 377] width 26 height 13
select select "4"
select select "09:30:00"
select select "10:30:00"
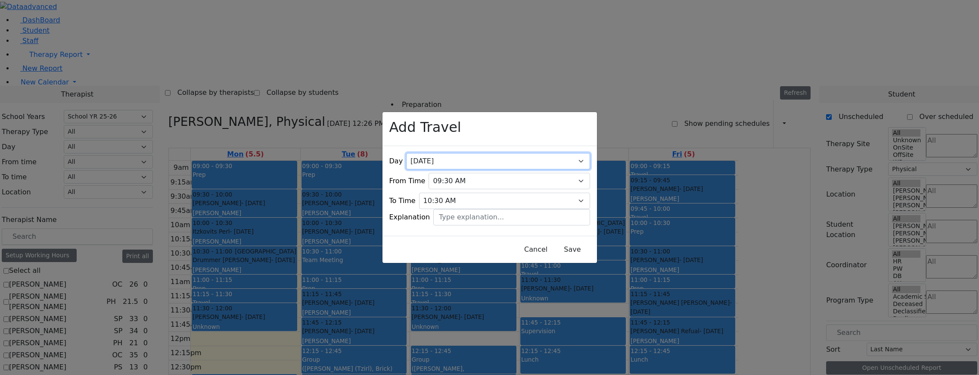
click at [502, 153] on select "All Monday Tuesday Wednesday Thursday Friday" at bounding box center [497, 161] width 183 height 16
select select "3"
click at [434, 153] on select "All Monday Tuesday Wednesday Thursday Friday" at bounding box center [497, 161] width 183 height 16
click at [475, 173] on select "07:00 AM 07:15 AM 07:30 AM 07:45 AM 08:00 AM 08:15 AM 08:30 AM 08:45 AM 09:00 A…" at bounding box center [508, 181] width 161 height 16
select select "14:15:00"
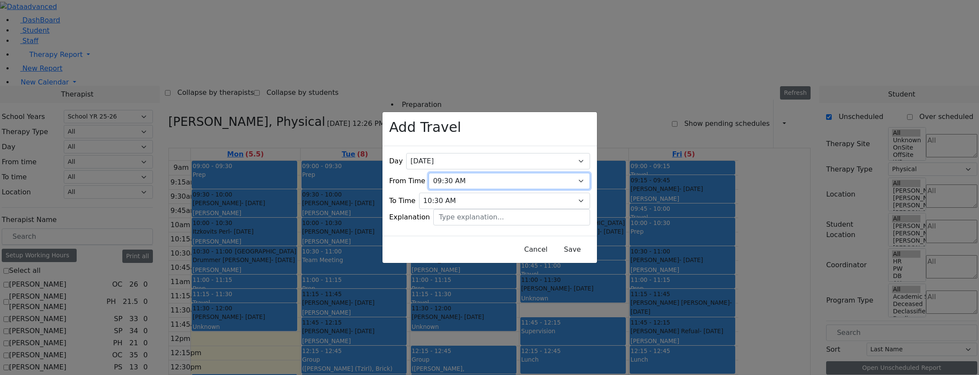
click at [434, 173] on select "07:00 AM 07:15 AM 07:30 AM 07:45 AM 08:00 AM 08:15 AM 08:30 AM 08:45 AM 09:00 A…" at bounding box center [508, 181] width 161 height 16
click at [483, 193] on div "Day All Monday Tuesday Wednesday Thursday Friday From Time 07:00 AM 07:15 AM 07…" at bounding box center [489, 191] width 214 height 90
click at [480, 192] on select "07:15 AM 07:30 AM 07:45 AM 08:00 AM 08:15 AM 08:30 AM 08:45 AM 09:00 AM 09:15 A…" at bounding box center [504, 200] width 171 height 16
select select "14:30:00"
click at [434, 192] on select "07:15 AM 07:30 AM 07:45 AM 08:00 AM 08:15 AM 08:30 AM 08:45 AM 09:00 AM 09:15 A…" at bounding box center [504, 200] width 171 height 16
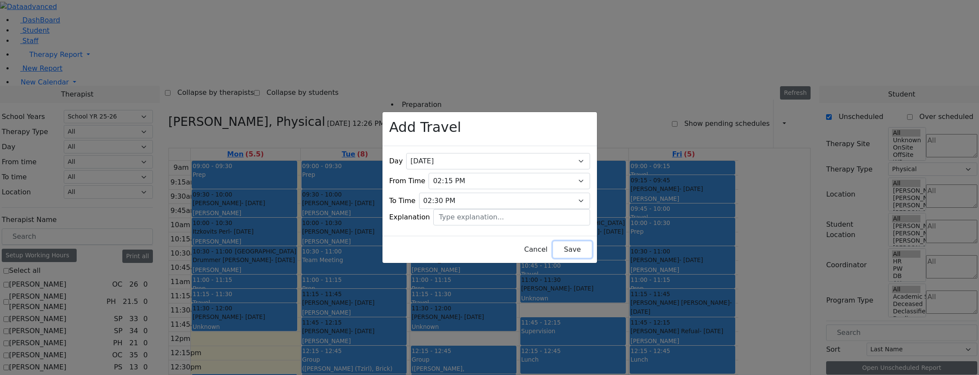
click at [560, 247] on button "Save" at bounding box center [572, 249] width 38 height 16
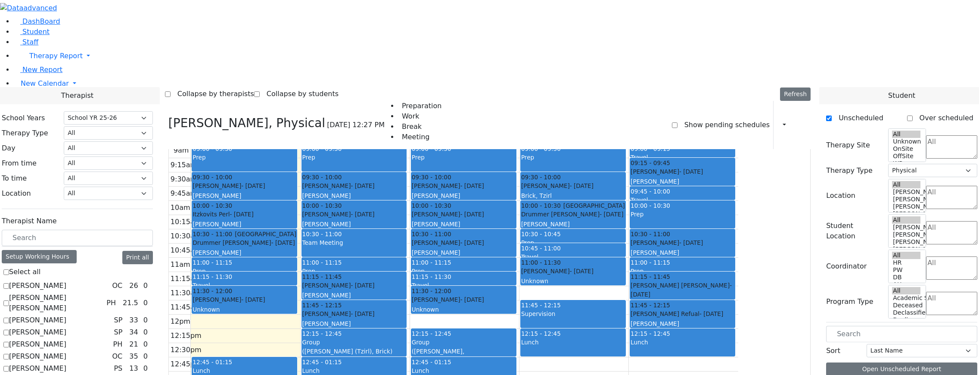
scroll to position [99, 0]
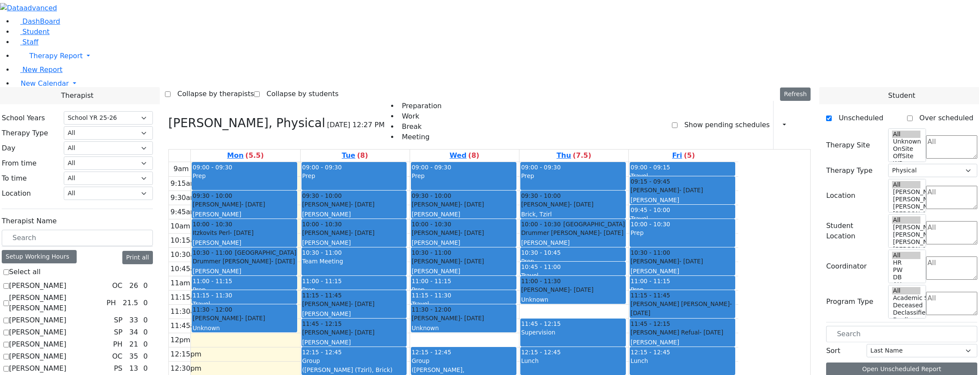
scroll to position [2, 0]
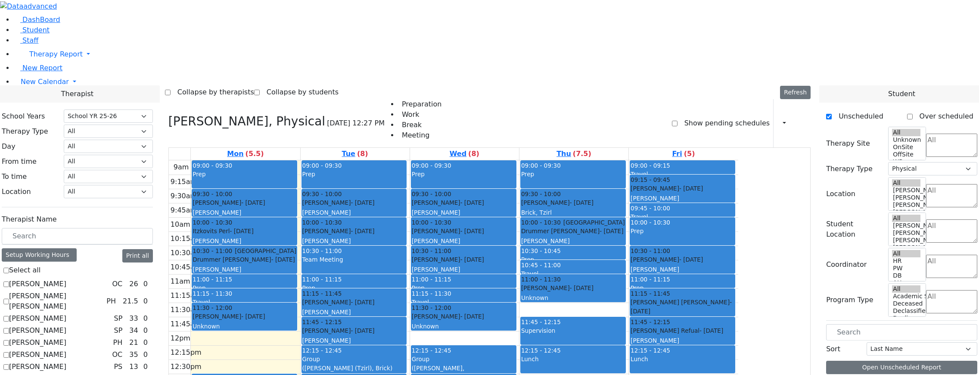
drag, startPoint x: 866, startPoint y: 310, endPoint x: 530, endPoint y: 369, distance: 341.0
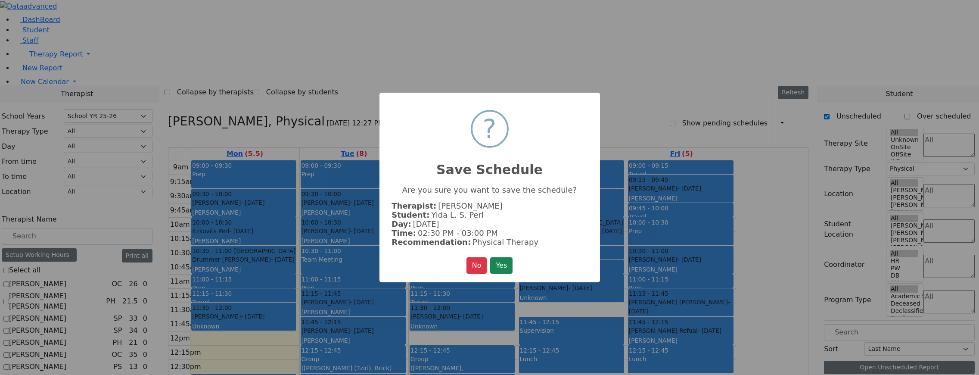
click at [509, 268] on button "Yes" at bounding box center [501, 265] width 22 height 16
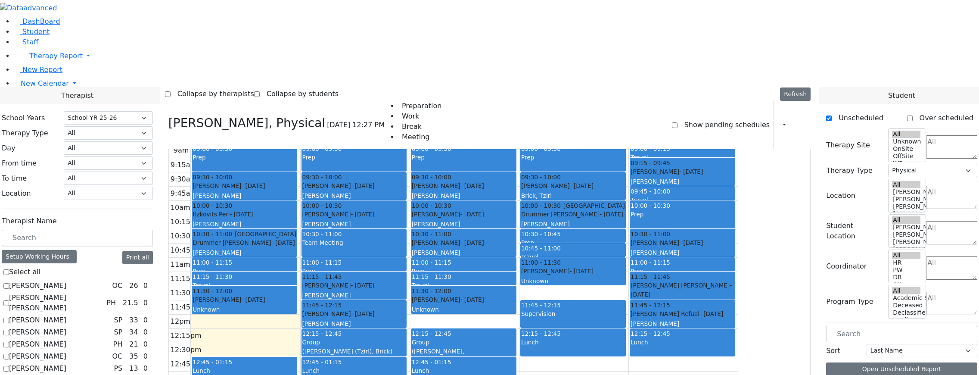
scroll to position [1, 0]
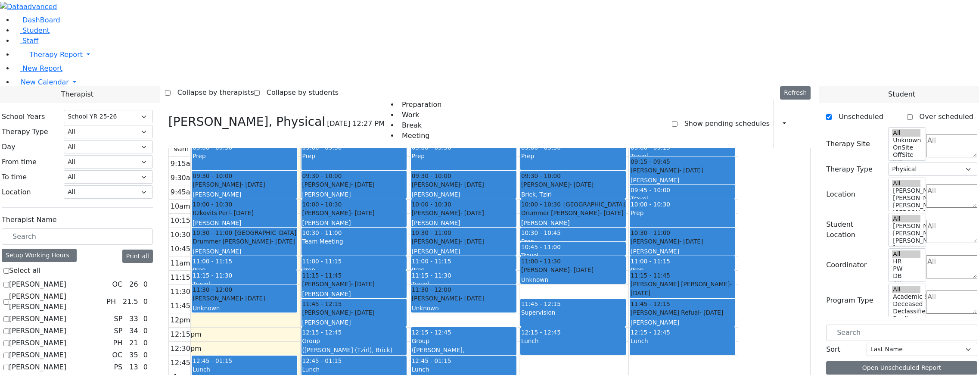
click at [654, 269] on div "9am 9:15am 9:30am 9:45am 10am 10:15am 10:30am 10:45am 11am 11:15am 11:30am 11:4…" at bounding box center [453, 312] width 569 height 341
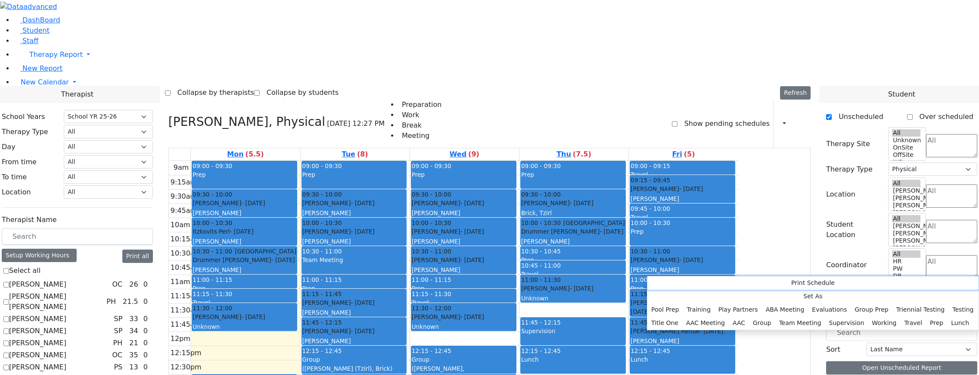
click at [671, 285] on button "Print Schedule" at bounding box center [812, 282] width 331 height 13
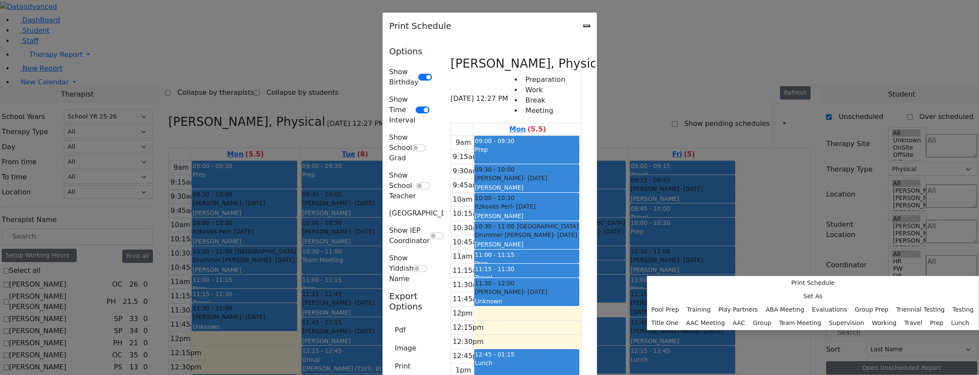
scroll to position [82, 0]
click at [389, 358] on button "Print" at bounding box center [402, 366] width 27 height 16
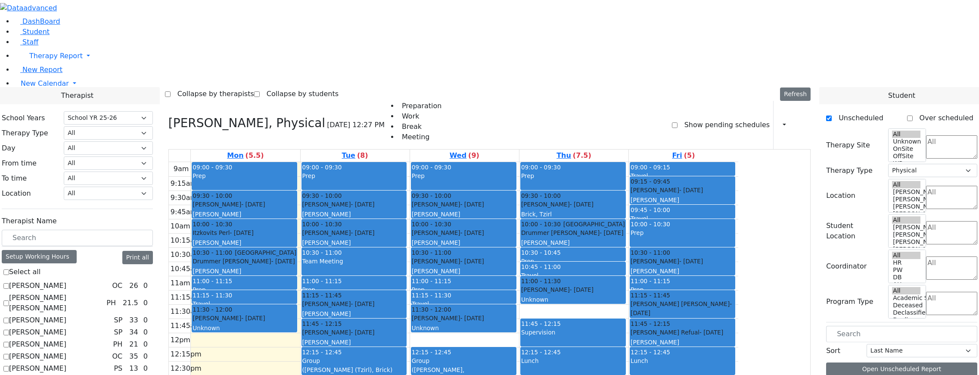
scroll to position [634, 0]
checkbox input "true"
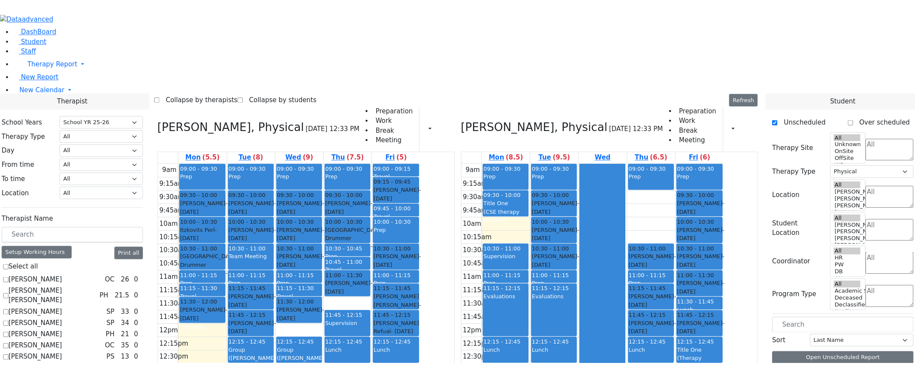
scroll to position [548, 0]
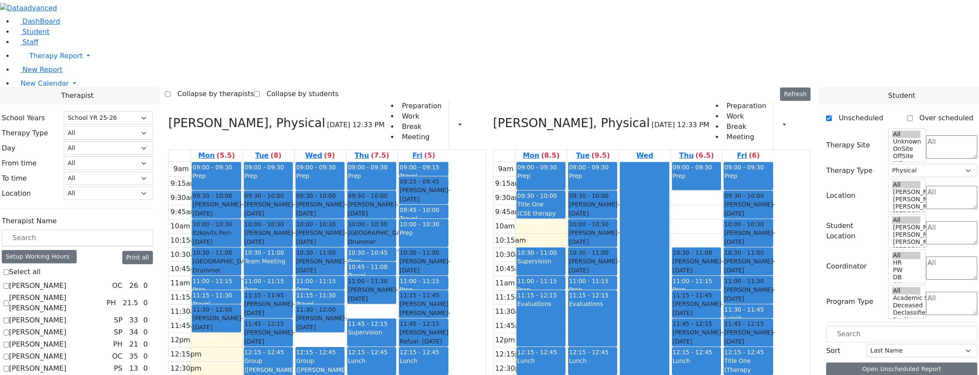
checkbox input "false"
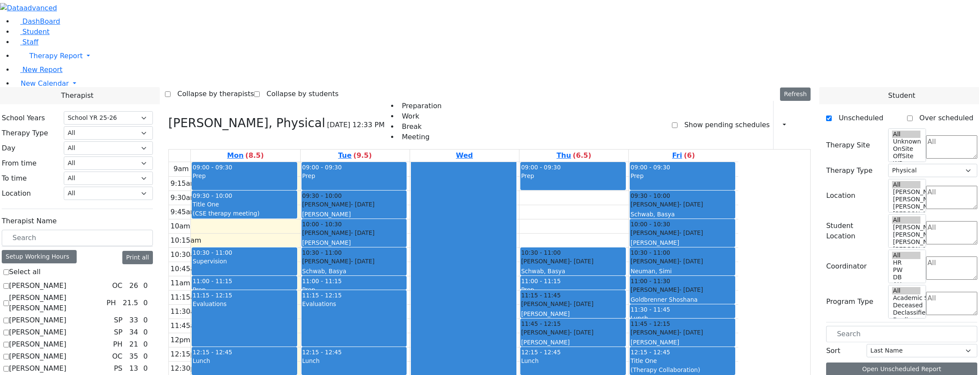
drag, startPoint x: 502, startPoint y: 90, endPoint x: 505, endPoint y: 101, distance: 11.1
click at [505, 162] on div at bounding box center [463, 332] width 105 height 340
click at [374, 201] on span "- [DATE]" at bounding box center [363, 204] width 24 height 7
drag, startPoint x: 310, startPoint y: 125, endPoint x: 310, endPoint y: 133, distance: 8.6
click at [310, 162] on div "9am 9:15am 9:30am 9:45am 10am 10:15am 10:30am 10:45am 11am 11:15am 11:30am 11:4…" at bounding box center [453, 332] width 569 height 341
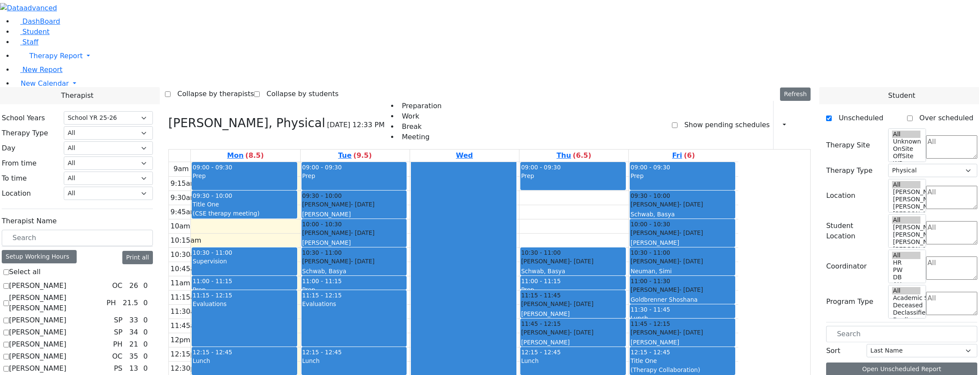
drag, startPoint x: 658, startPoint y: 307, endPoint x: 657, endPoint y: 319, distance: 11.7
click at [657, 319] on div "9am 9:15am 9:30am 9:45am 10am 10:15am 10:30am 10:45am 11am 11:15am 11:30am 11:4…" at bounding box center [453, 332] width 569 height 341
drag, startPoint x: 657, startPoint y: 309, endPoint x: 656, endPoint y: 321, distance: 11.7
click at [561, 374] on span "12:45 - 01:15" at bounding box center [541, 380] width 40 height 7
click at [678, 307] on div "9am 9:15am 9:30am 9:45am 10am 10:15am 10:30am 10:45am 11am 11:15am 11:30am 11:4…" at bounding box center [453, 332] width 569 height 341
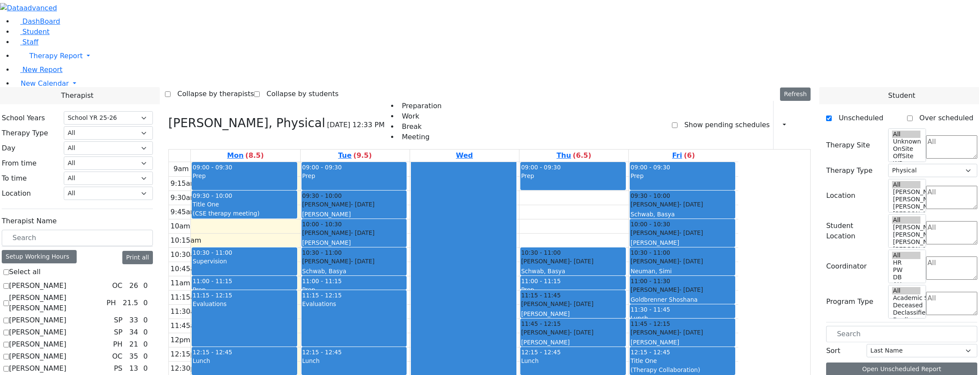
click at [658, 307] on div "9am 9:15am 9:30am 9:45am 10am 10:15am 10:30am 10:45am 11am 11:15am 11:30am 11:4…" at bounding box center [453, 332] width 569 height 341
click at [646, 304] on div "9am 9:15am 9:30am 9:45am 10am 10:15am 10:30am 10:45am 11am 11:15am 11:30am 11:4…" at bounding box center [453, 332] width 569 height 341
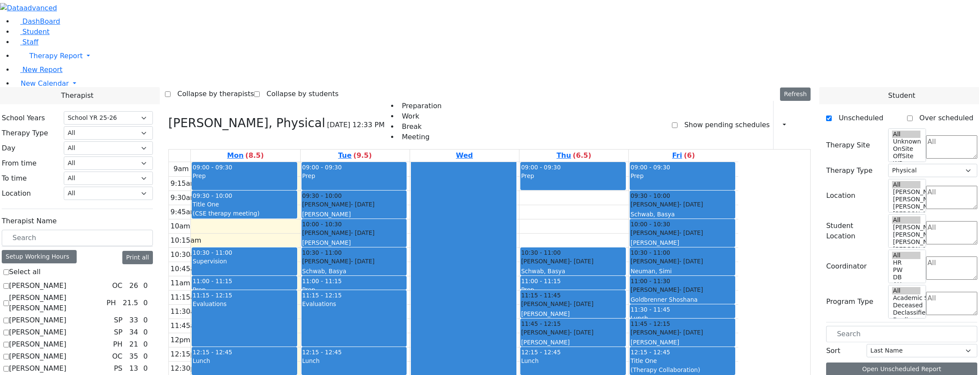
click at [639, 299] on div "9am 9:15am 9:30am 9:45am 10am 10:15am 10:30am 10:45am 11am 11:15am 11:30am 11:4…" at bounding box center [453, 332] width 569 height 341
click at [633, 304] on div "9am 9:15am 9:30am 9:45am 10am 10:15am 10:30am 10:45am 11am 11:15am 11:30am 11:4…" at bounding box center [453, 332] width 569 height 341
click at [633, 297] on div "9am 9:15am 9:30am 9:45am 10am 10:15am 10:30am 10:45am 11am 11:15am 11:30am 11:4…" at bounding box center [453, 332] width 569 height 341
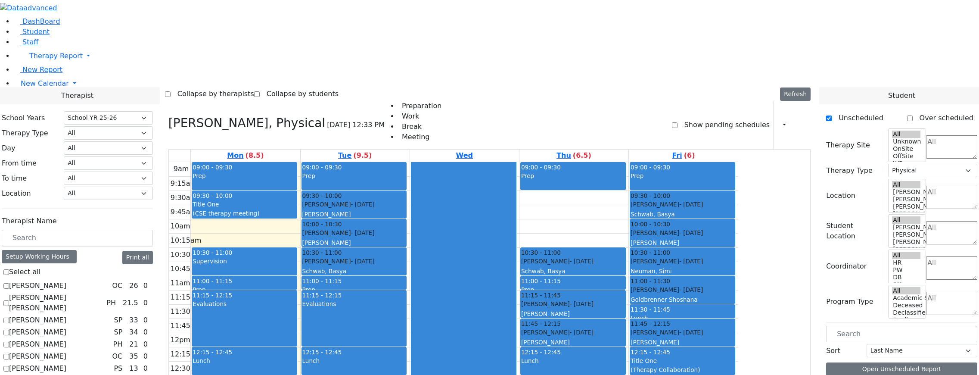
click at [629, 303] on div "9am 9:15am 9:30am 9:45am 10am 10:15am 10:30am 10:45am 11am 11:15am 11:30am 11:4…" at bounding box center [453, 332] width 569 height 341
click at [613, 314] on div "9am 9:15am 9:30am 9:45am 10am 10:15am 10:30am 10:45am 11am 11:15am 11:30am 11:4…" at bounding box center [453, 332] width 569 height 341
drag, startPoint x: 630, startPoint y: 305, endPoint x: 628, endPoint y: 317, distance: 11.8
click at [628, 317] on div "9am 9:15am 9:30am 9:45am 10am 10:15am 10:30am 10:45am 11am 11:15am 11:30am 11:4…" at bounding box center [453, 332] width 569 height 341
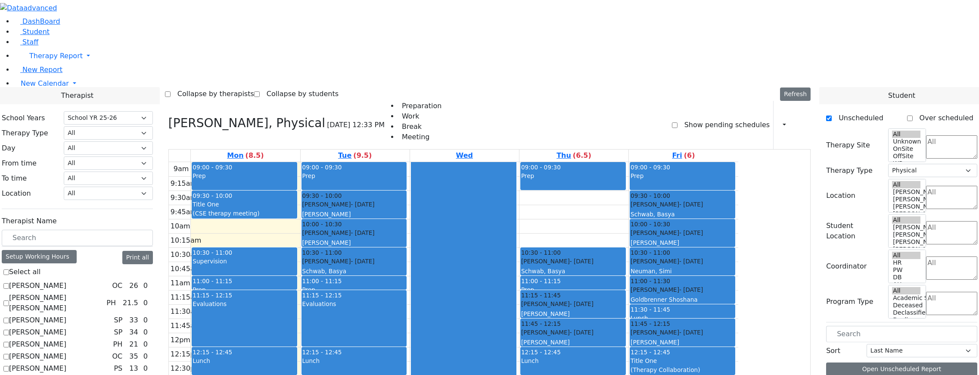
click at [516, 162] on div at bounding box center [463, 332] width 105 height 340
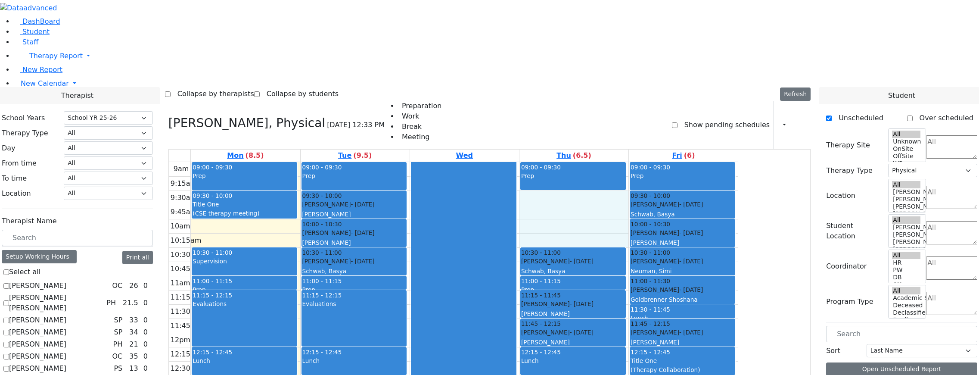
drag, startPoint x: 611, startPoint y: 95, endPoint x: 540, endPoint y: 121, distance: 75.6
click at [611, 162] on div "9am 9:15am 9:30am 9:45am 10am 10:15am 10:30am 10:45am 11am 11:15am 11:30am 11:4…" at bounding box center [453, 332] width 569 height 341
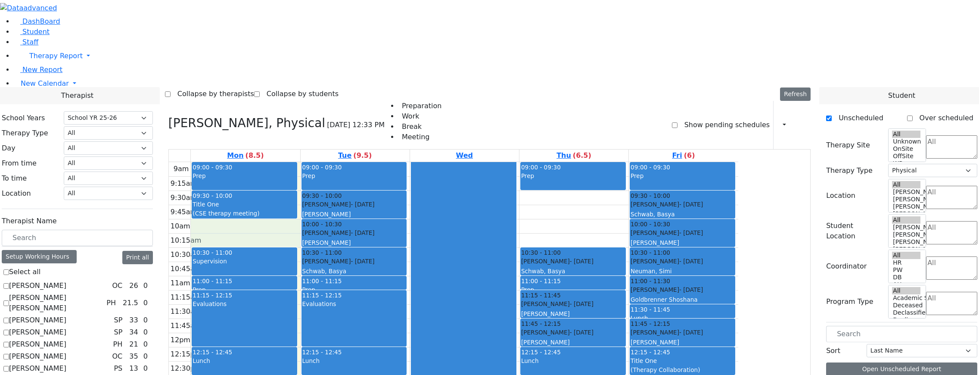
drag, startPoint x: 369, startPoint y: 119, endPoint x: 368, endPoint y: 131, distance: 12.1
click at [368, 162] on div "9am 9:15am 9:30am 9:45am 10am 10:15am 10:30am 10:45am 11am 11:15am 11:30am 11:4…" at bounding box center [453, 332] width 569 height 341
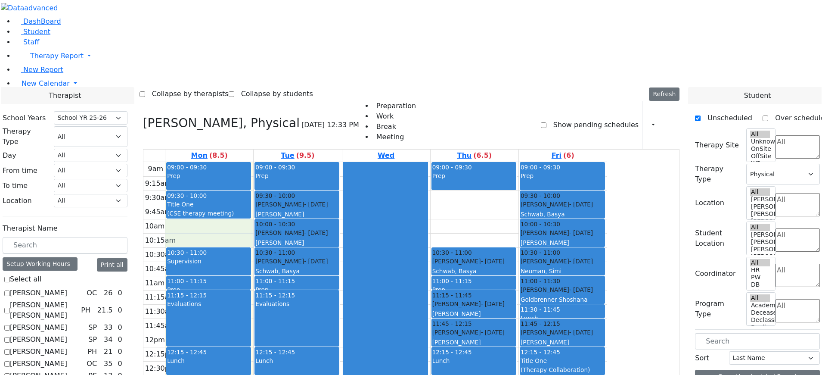
scroll to position [619, 0]
checkbox input "false"
select select
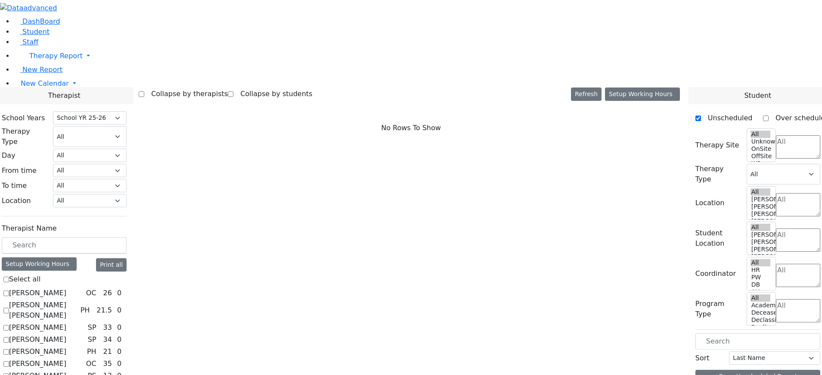
scroll to position [172, 0]
checkbox input "true"
select select "2"
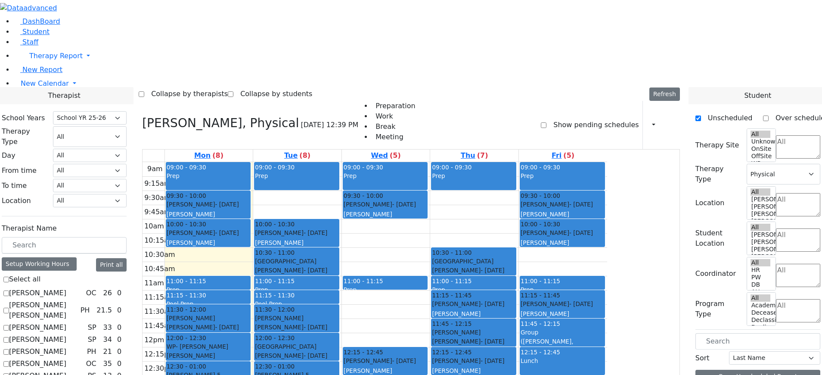
scroll to position [106, 0]
checkbox input "false"
select select
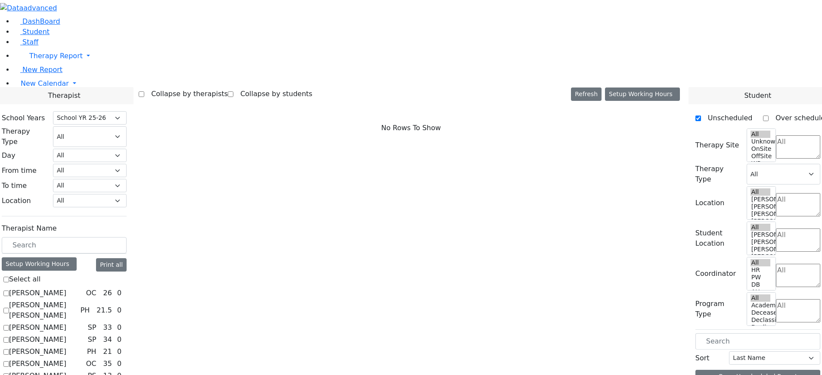
scroll to position [129, 0]
checkbox input "true"
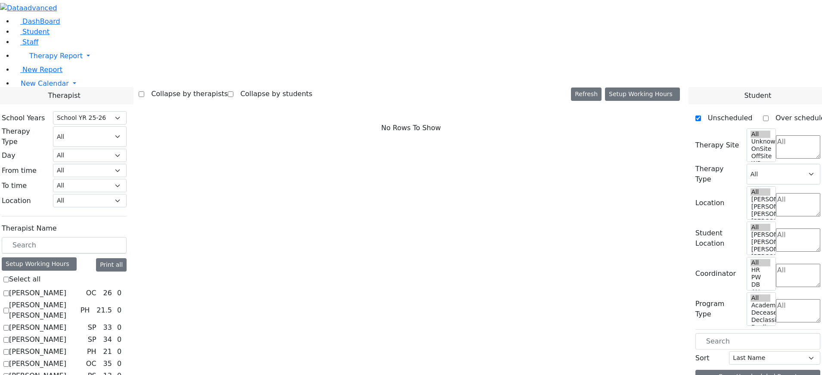
select select "2"
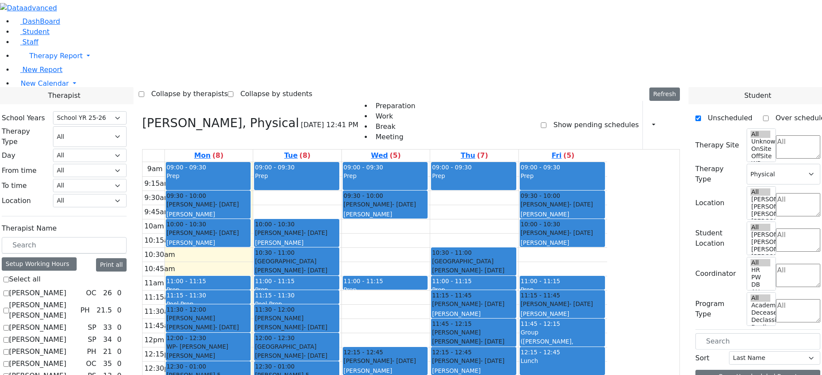
scroll to position [215, 0]
checkbox input "true"
select select
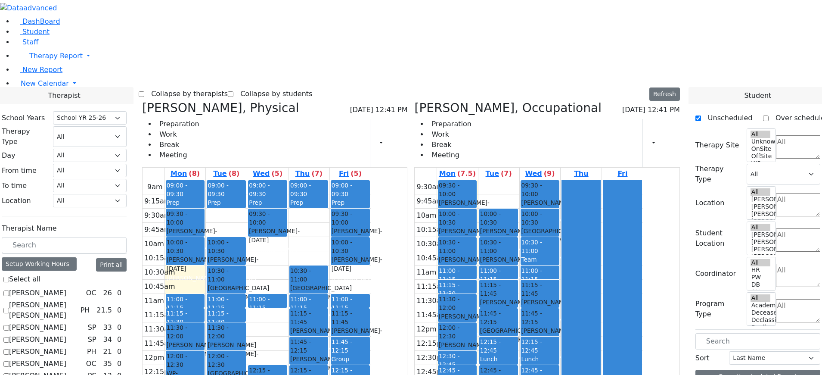
scroll to position [106, 0]
click at [394, 87] on div "Collapse by therapists Collapse by students Refresh Setup Working Hours Print S…" at bounding box center [411, 94] width 545 height 14
click at [537, 180] on div "9:30am 9:45am 10am 10:15am 10:30am 10:45am 11am 11:15am 11:30am 11:45am 12pm 12…" at bounding box center [529, 336] width 228 height 313
drag, startPoint x: 629, startPoint y: 70, endPoint x: 627, endPoint y: 83, distance: 13.1
click at [600, 180] on div at bounding box center [581, 336] width 38 height 312
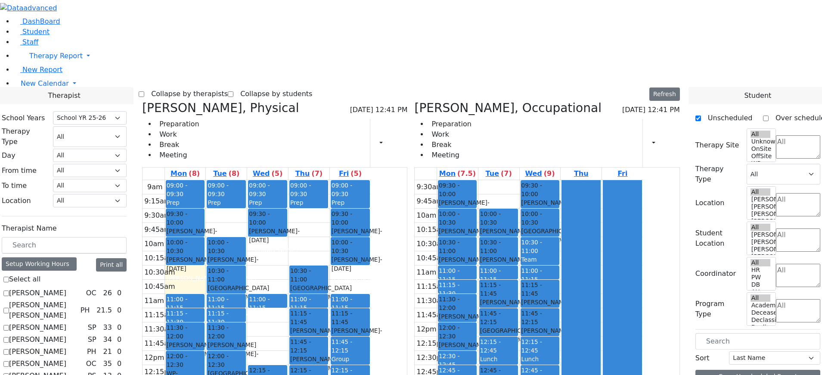
drag, startPoint x: 627, startPoint y: 113, endPoint x: 627, endPoint y: 132, distance: 18.9
click at [600, 180] on div at bounding box center [581, 336] width 38 height 312
drag, startPoint x: 267, startPoint y: 162, endPoint x: 271, endPoint y: 173, distance: 11.4
click at [271, 180] on div "9am 9:15am 9:30am 9:45am 10am 10:15am 10:30am 10:45am 11am 11:15am 11:30am 11:4…" at bounding box center [257, 350] width 228 height 341
click at [553, 180] on div "9:30am 9:45am 10am 10:15am 10:30am 10:45am 11am 11:15am 11:30am 11:45am 12pm 12…" at bounding box center [529, 336] width 228 height 313
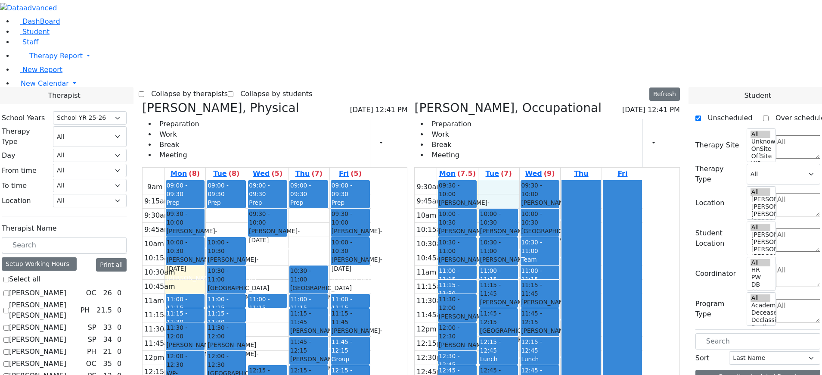
drag, startPoint x: 620, startPoint y: 271, endPoint x: 627, endPoint y: 329, distance: 58.5
click at [600, 344] on div at bounding box center [581, 336] width 38 height 312
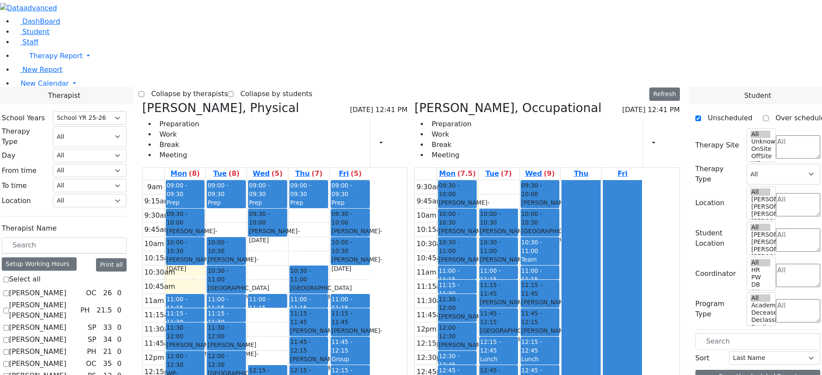
checkbox input "true"
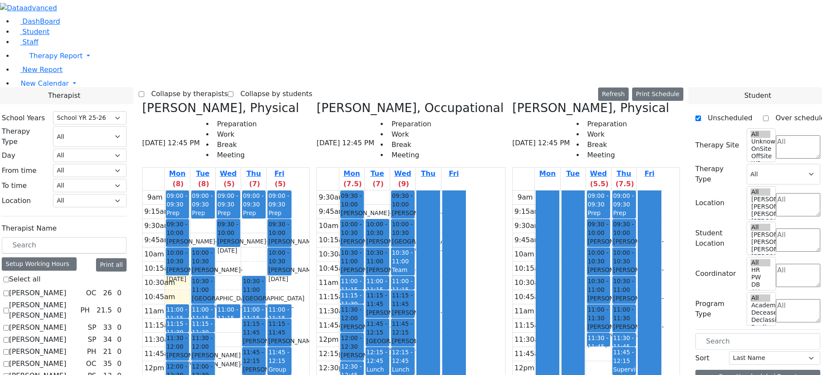
click at [225, 87] on label "Collapse by therapists" at bounding box center [186, 94] width 84 height 14
click at [144, 91] on input "Collapse by therapists" at bounding box center [142, 94] width 6 height 6
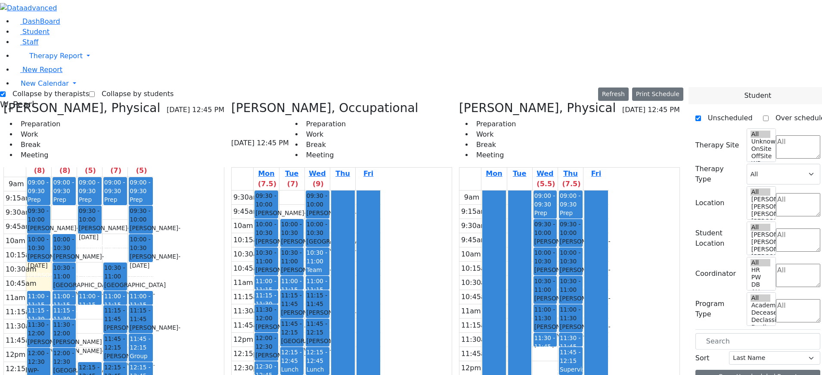
scroll to position [19, 0]
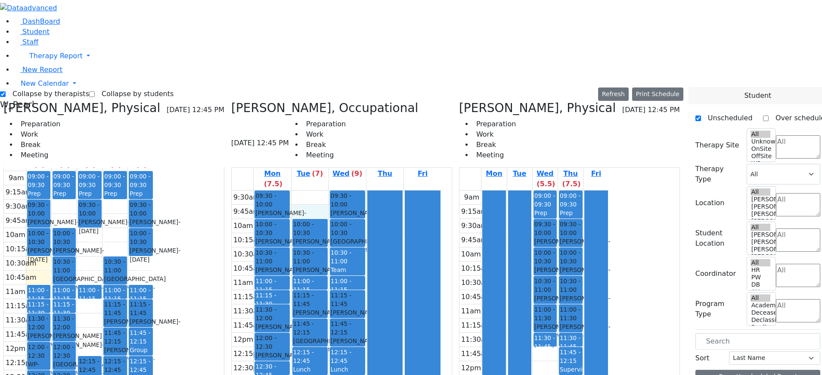
drag, startPoint x: 330, startPoint y: 55, endPoint x: 330, endPoint y: 62, distance: 7.8
click at [330, 190] on div "9:30am 9:45am 10am 10:15am 10:30am 10:45am 11am 11:15am 11:30am 11:45am 12pm 12…" at bounding box center [337, 346] width 210 height 313
drag, startPoint x: 391, startPoint y: 56, endPoint x: 392, endPoint y: 66, distance: 10.9
click at [392, 190] on div at bounding box center [385, 346] width 34 height 312
click at [339, 190] on div "9:30am 9:45am 10am 10:15am 10:30am 10:45am 11am 11:15am 11:30am 11:45am 12pm 12…" at bounding box center [337, 346] width 210 height 313
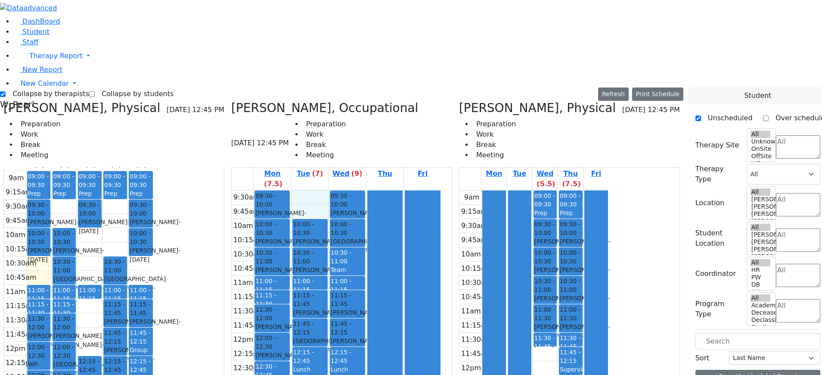
click at [32, 87] on label "Collapse by therapists" at bounding box center [48, 94] width 84 height 14
click at [6, 91] on input "Collapse by therapists" at bounding box center [3, 94] width 6 height 6
checkbox input "false"
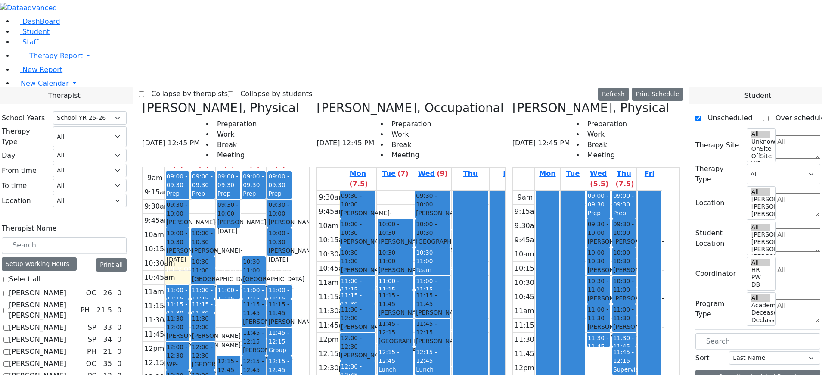
checkbox input "true"
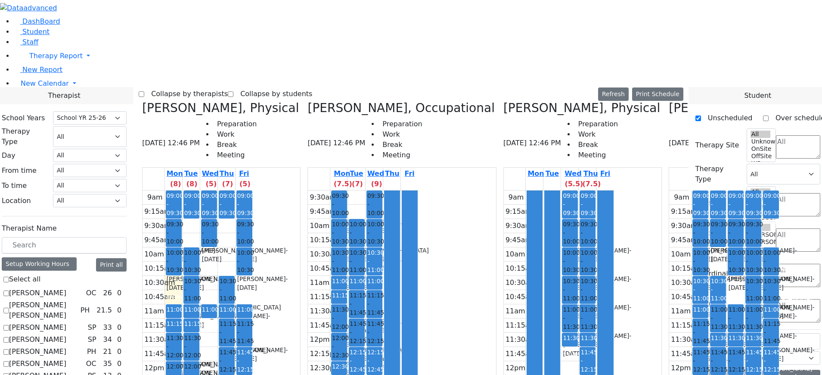
click at [225, 87] on label "Collapse by therapists" at bounding box center [186, 94] width 84 height 14
click at [144, 91] on input "Collapse by therapists" at bounding box center [142, 94] width 6 height 6
checkbox input "true"
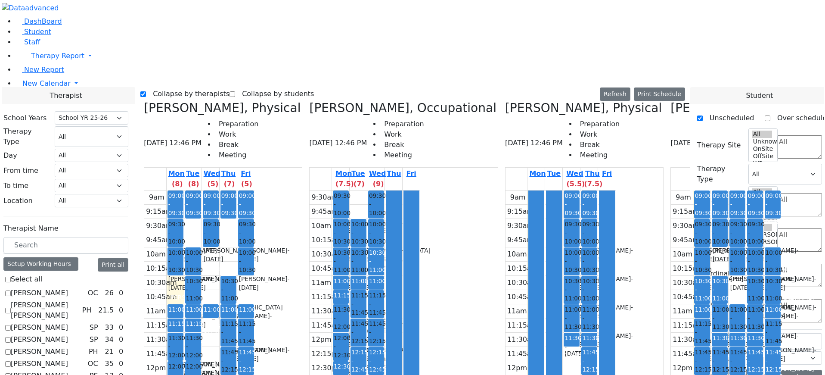
scroll to position [97, 0]
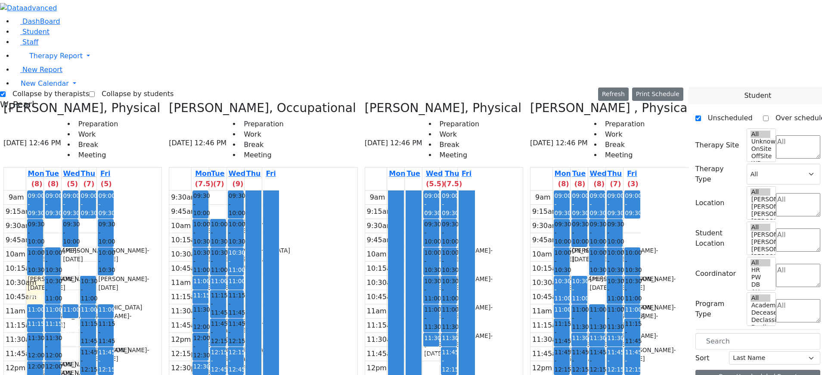
click at [144, 87] on label "Collapse by students" at bounding box center [134, 94] width 79 height 14
click at [95, 91] on input "Collapse by students" at bounding box center [92, 94] width 6 height 6
checkbox input "true"
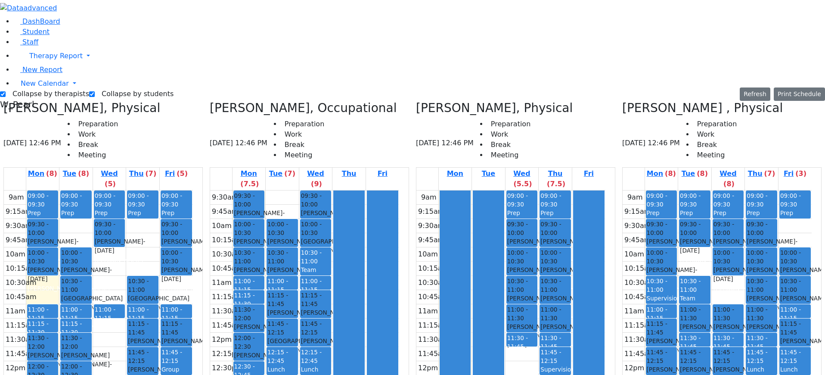
click at [471, 190] on div at bounding box center [455, 360] width 31 height 340
drag, startPoint x: 393, startPoint y: 140, endPoint x: 392, endPoint y: 155, distance: 14.7
click at [392, 190] on div at bounding box center [382, 346] width 31 height 312
drag, startPoint x: 591, startPoint y: 182, endPoint x: 591, endPoint y: 168, distance: 13.8
click at [591, 190] on div at bounding box center [589, 360] width 31 height 340
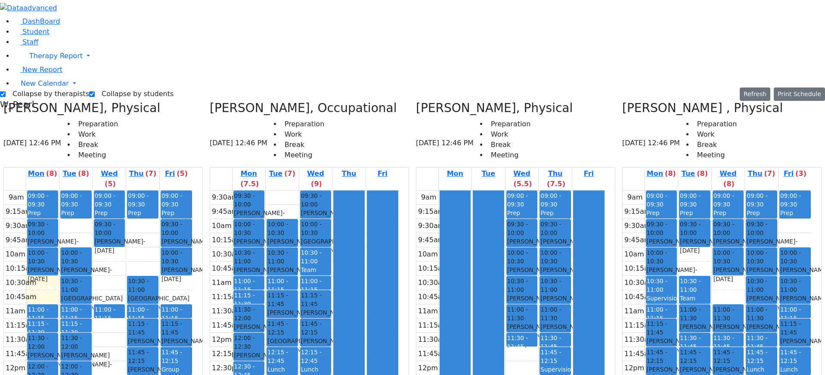
drag, startPoint x: 589, startPoint y: 150, endPoint x: 589, endPoint y: 145, distance: 4.8
click at [589, 190] on div at bounding box center [589, 360] width 31 height 340
drag, startPoint x: 528, startPoint y: 210, endPoint x: 532, endPoint y: 223, distance: 13.5
click at [530, 224] on div "9am 9:15am 9:30am 9:45am 10am 10:15am 10:30am 10:45am 11am 11:15am 11:30am 11:4…" at bounding box center [510, 360] width 189 height 341
drag, startPoint x: 598, startPoint y: 205, endPoint x: 597, endPoint y: 216, distance: 11.2
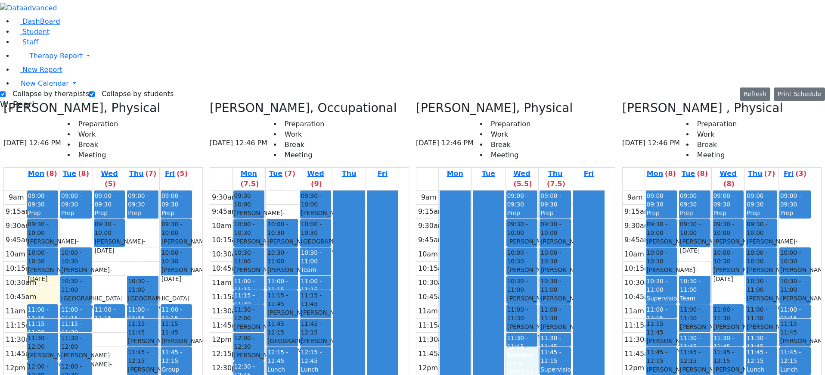
click at [596, 217] on div at bounding box center [589, 360] width 31 height 340
click at [14, 35] on icon at bounding box center [17, 32] width 6 height 6
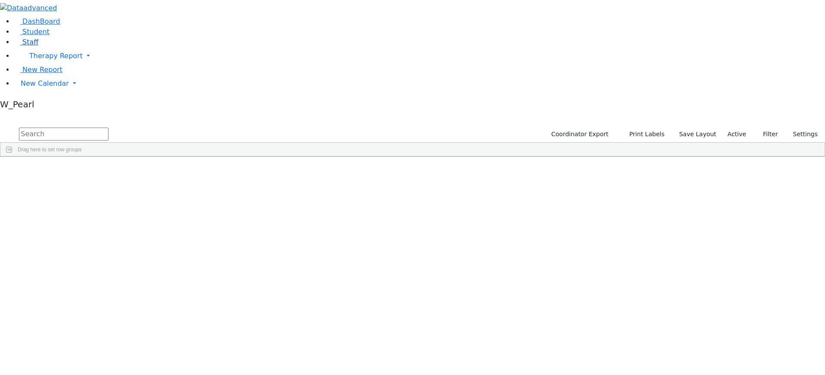
click at [25, 46] on link "Staff" at bounding box center [26, 42] width 25 height 8
click at [30, 87] on span "New Calendar" at bounding box center [45, 83] width 48 height 8
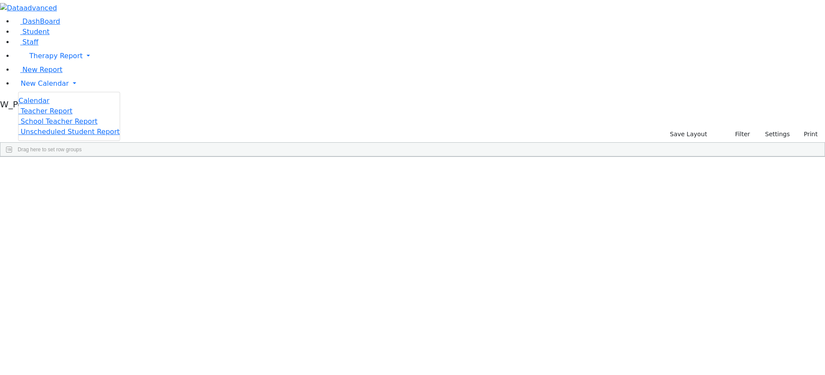
click at [37, 105] on span "Calendar" at bounding box center [34, 100] width 31 height 8
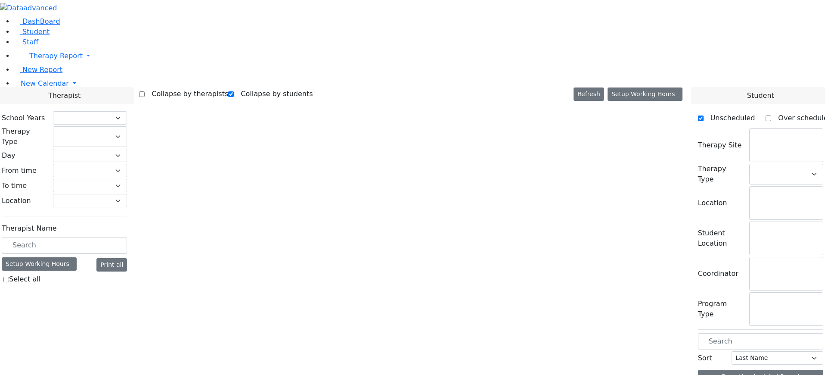
checkbox input "true"
select select "212"
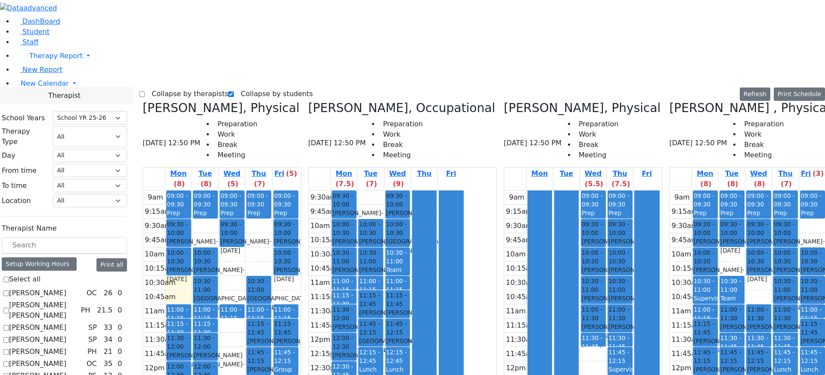
scroll to position [732, 0]
checkbox input "true"
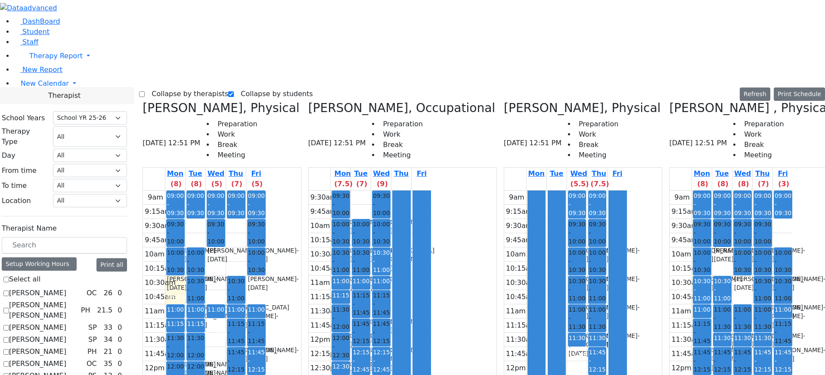
click at [167, 87] on label "Collapse by therapists" at bounding box center [187, 94] width 84 height 14
click at [145, 91] on input "Collapse by therapists" at bounding box center [142, 94] width 6 height 6
checkbox input "true"
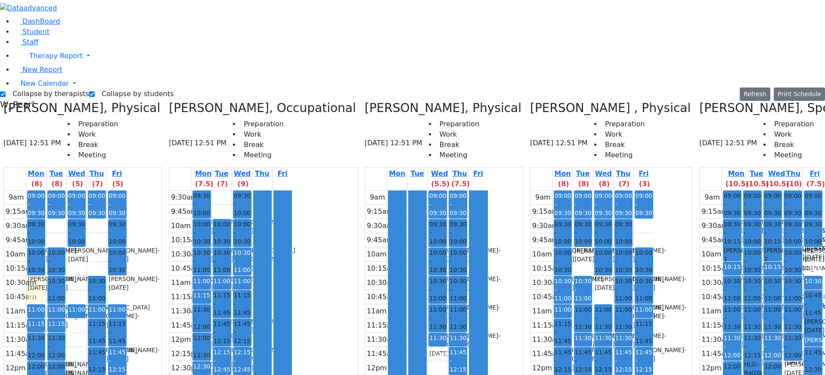
click at [724, 276] on span "10:30 - 11:00" at bounding box center [732, 289] width 17 height 26
drag, startPoint x: 807, startPoint y: 116, endPoint x: 805, endPoint y: 123, distance: 7.4
click at [806, 190] on tbody "9am 9:15am 9:30am 9:45am 10am 10:15am 10:30am 10:45am 11am 11:15am 11:30am 11:4…" at bounding box center [761, 360] width 123 height 341
click at [764, 276] on span "10:30 - 11:00" at bounding box center [772, 289] width 17 height 26
click at [764, 333] on div "11:30 - 12:00" at bounding box center [772, 346] width 17 height 26
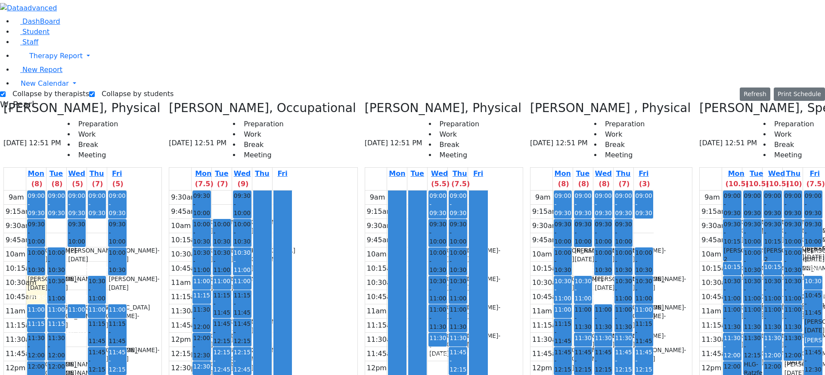
click at [724, 360] on div "Lunch" at bounding box center [732, 364] width 17 height 9
click at [724, 303] on div "[PERSON_NAME] - [DATE]" at bounding box center [732, 312] width 17 height 18
click at [724, 360] on div "Lunch" at bounding box center [732, 364] width 17 height 9
click at [764, 360] on div "Lunch" at bounding box center [772, 364] width 17 height 9
click at [724, 360] on div "Lunch" at bounding box center [732, 364] width 17 height 9
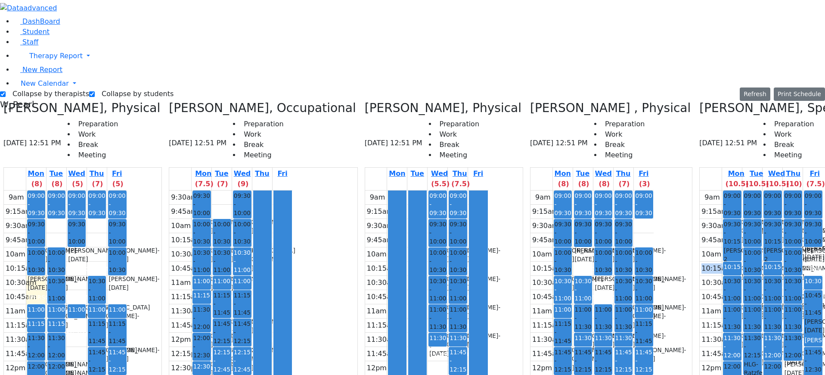
drag, startPoint x: 809, startPoint y: 116, endPoint x: 809, endPoint y: 127, distance: 11.2
click at [809, 190] on tbody "9am 9:15am 9:30am 9:45am 10am 10:15am 10:30am 10:45am 11am 11:15am 11:30am 11:4…" at bounding box center [761, 360] width 123 height 341
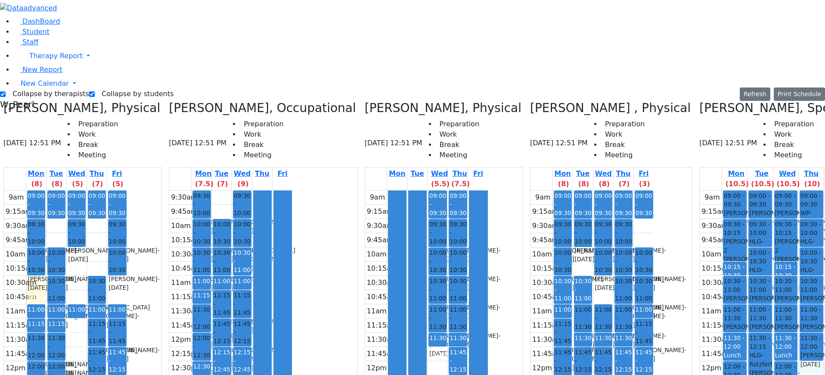
click at [778, 224] on div "9am 9:15am 9:30am 9:45am 10am 10:15am 10:30am 10:45am 11am 11:15am 11:30am 11:4…" at bounding box center [775, 360] width 150 height 341
drag, startPoint x: 770, startPoint y: 226, endPoint x: 782, endPoint y: 224, distance: 12.2
drag, startPoint x: 728, startPoint y: 329, endPoint x: 729, endPoint y: 319, distance: 10.3
click at [729, 337] on div "9am 9:15am 9:30am 9:45am 10am 10:15am 10:30am 10:45am 11am 11:15am 11:30am 11:4…" at bounding box center [775, 360] width 150 height 341
click at [723, 332] on link "11:30 - 12:00 Lunch" at bounding box center [735, 346] width 24 height 28
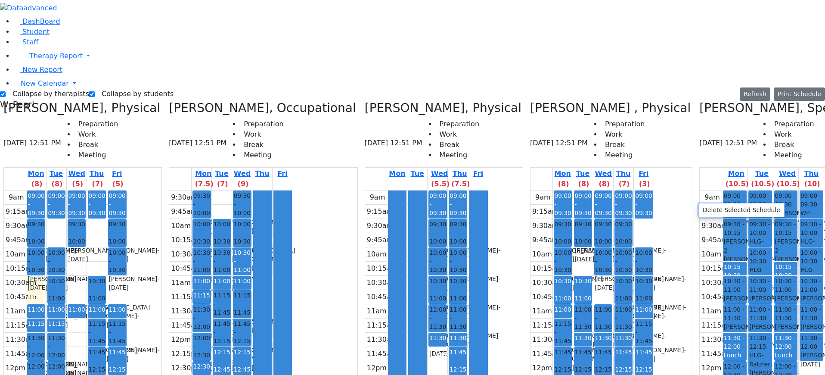
click at [703, 211] on button "Delete Selected Schedule" at bounding box center [741, 209] width 85 height 13
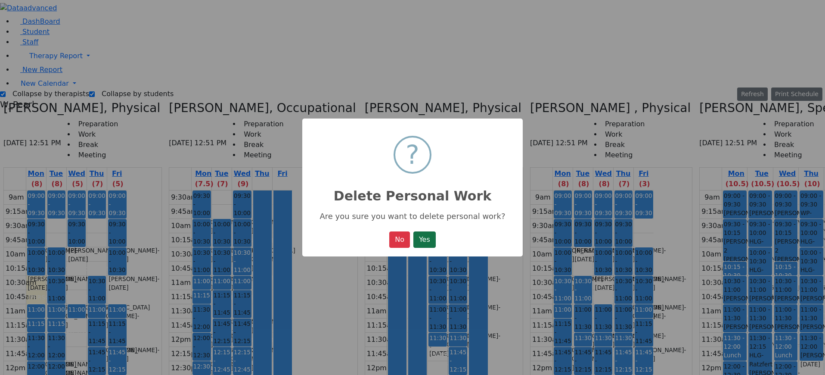
click at [436, 243] on button "Yes" at bounding box center [424, 239] width 22 height 16
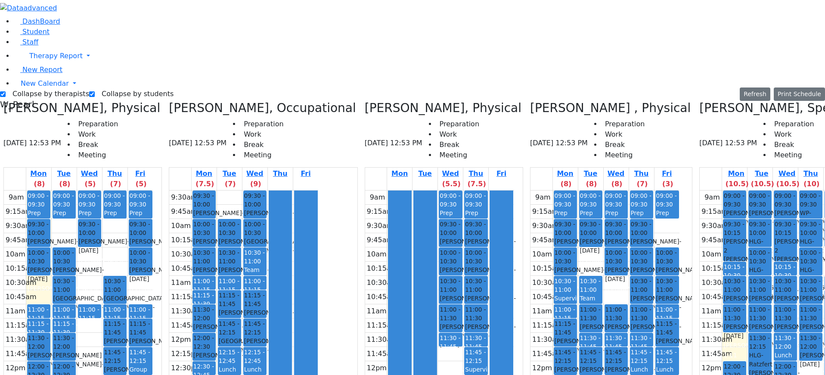
click at [775, 351] on div "Lunch" at bounding box center [786, 355] width 22 height 9
click at [754, 212] on button "Delete Selected Schedule" at bounding box center [731, 212] width 85 height 13
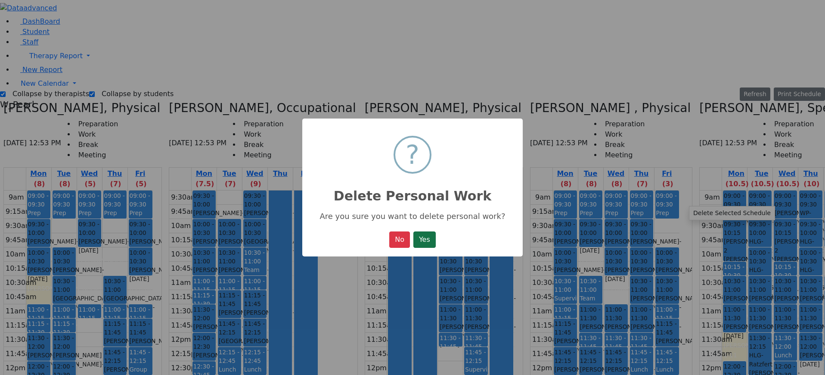
click at [423, 237] on button "Yes" at bounding box center [424, 239] width 22 height 16
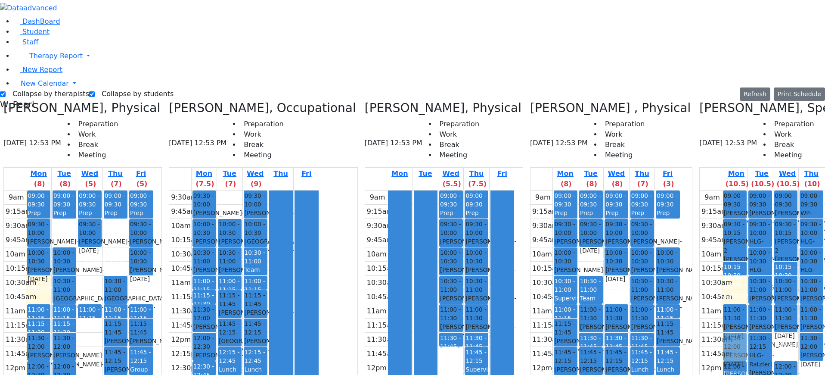
drag, startPoint x: 697, startPoint y: 144, endPoint x: 695, endPoint y: 197, distance: 53.0
click at [722, 197] on div "09:00 - 09:30 [PERSON_NAME] [PERSON_NAME] - [DATE] הערשקאוויטש [PERSON_NAME] שנ…" at bounding box center [734, 360] width 25 height 341
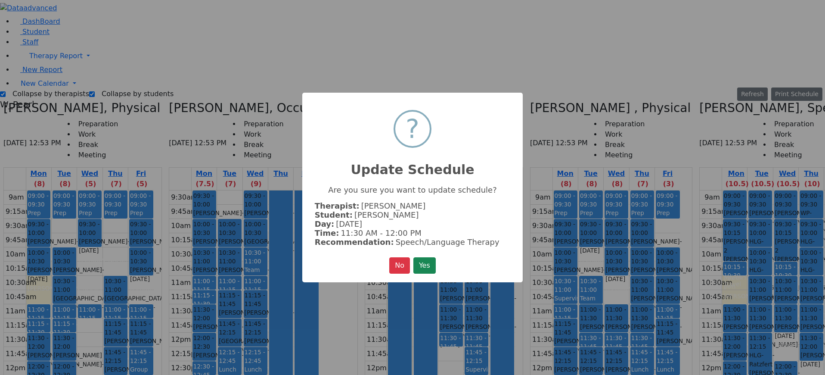
click at [425, 258] on button "Yes" at bounding box center [424, 265] width 22 height 16
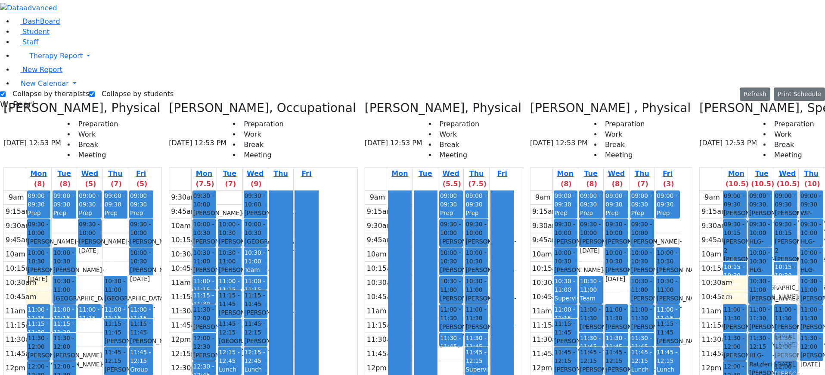
drag, startPoint x: 749, startPoint y: 143, endPoint x: 747, endPoint y: 192, distance: 49.5
click at [773, 195] on div "09:00 - 09:30 [PERSON_NAME] [PERSON_NAME] - [DATE] הערשקאוויטש [PERSON_NAME] שנ…" at bounding box center [785, 360] width 25 height 341
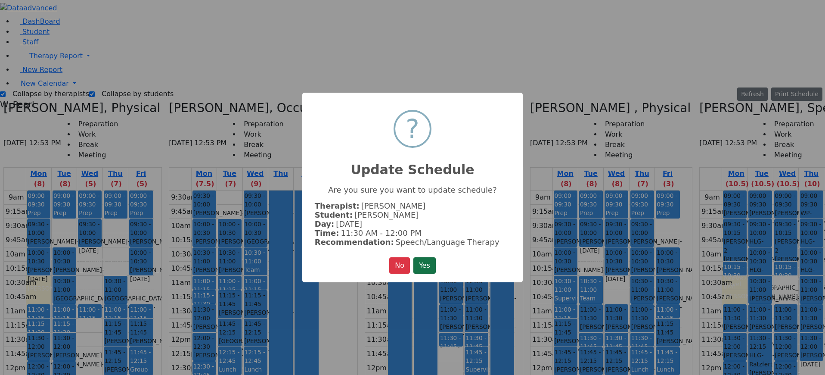
click at [426, 265] on button "Yes" at bounding box center [424, 265] width 22 height 16
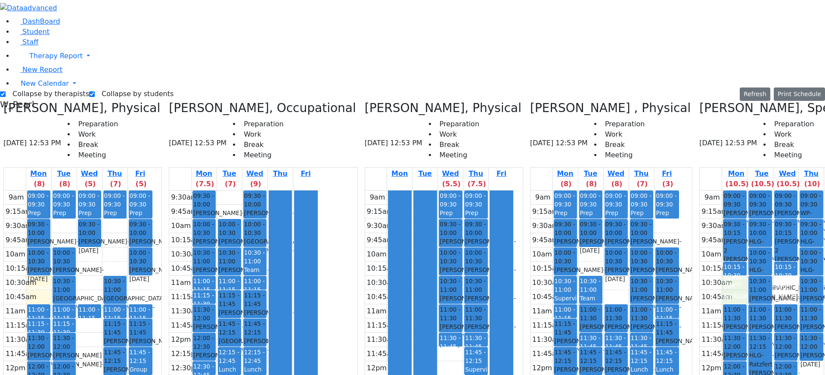
drag, startPoint x: 694, startPoint y: 141, endPoint x: 694, endPoint y: 154, distance: 12.5
click at [700, 190] on div "9am 9:15am 9:30am 9:45am 10am 10:15am 10:30am 10:45am 11am 11:15am 11:30am 11:4…" at bounding box center [775, 360] width 150 height 341
drag, startPoint x: 745, startPoint y: 140, endPoint x: 743, endPoint y: 154, distance: 14.3
click at [743, 190] on div "9am 9:15am 9:30am 9:45am 10am 10:15am 10:30am 10:45am 11am 11:15am 11:30am 11:4…" at bounding box center [775, 360] width 150 height 341
drag, startPoint x: 700, startPoint y: 143, endPoint x: 698, endPoint y: 153, distance: 10.0
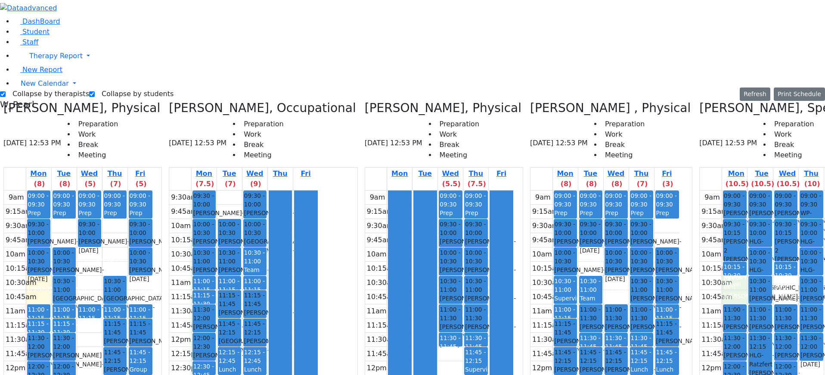
click at [700, 190] on div "9am 9:15am 9:30am 9:45am 10am 10:15am 10:30am 10:45am 11am 11:15am 11:30am 11:4…" at bounding box center [775, 360] width 150 height 341
drag, startPoint x: 697, startPoint y: 127, endPoint x: 696, endPoint y: 150, distance: 23.3
click at [722, 190] on div "09:00 - 09:30 [PERSON_NAME] [PERSON_NAME] - [DATE] הערשקאוויטש [PERSON_NAME] שנ…" at bounding box center [734, 360] width 25 height 341
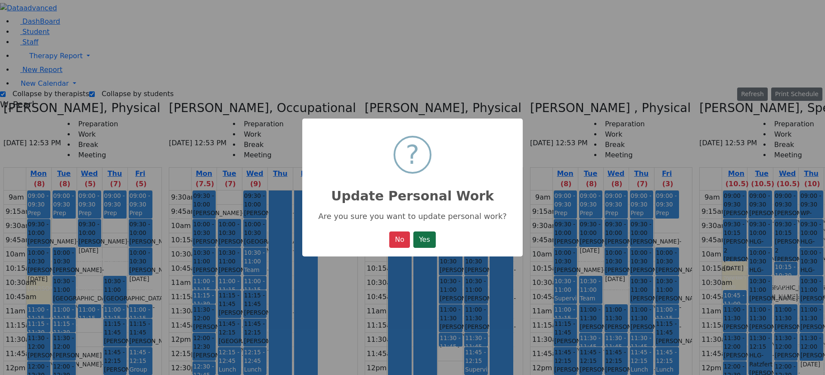
click at [432, 232] on button "Yes" at bounding box center [424, 239] width 22 height 16
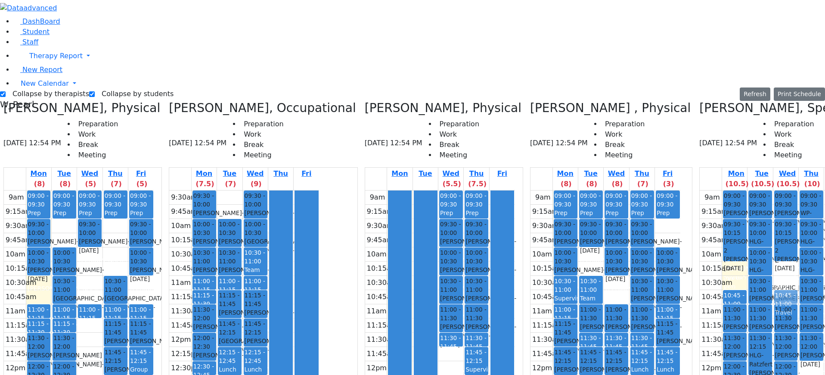
drag, startPoint x: 752, startPoint y: 129, endPoint x: 751, endPoint y: 150, distance: 21.1
click at [773, 190] on div "09:00 - 09:30 [PERSON_NAME] [PERSON_NAME] - [DATE] הערשקאוויטש [PERSON_NAME] שנ…" at bounding box center [785, 360] width 25 height 341
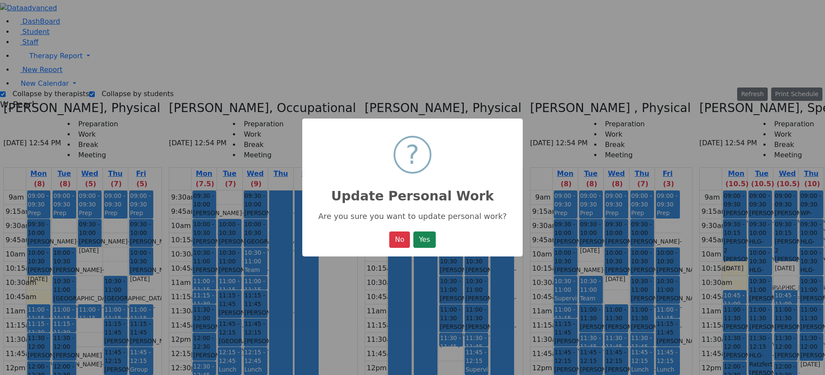
click at [413, 236] on button "Yes" at bounding box center [424, 239] width 22 height 16
